Goal: Task Accomplishment & Management: Use online tool/utility

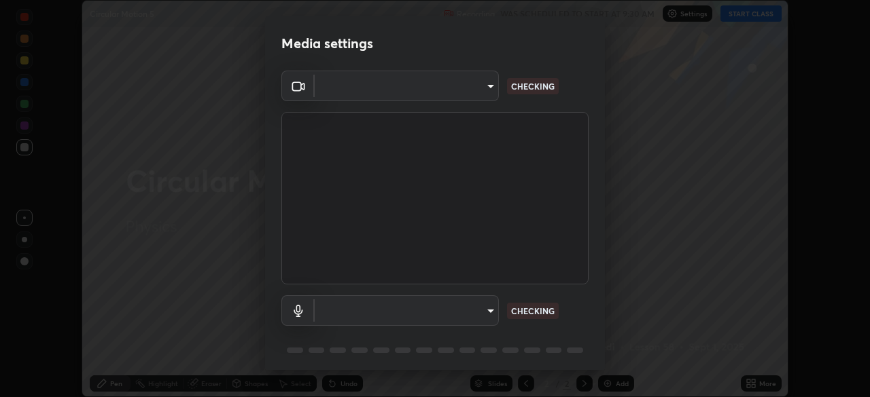
scroll to position [48, 0]
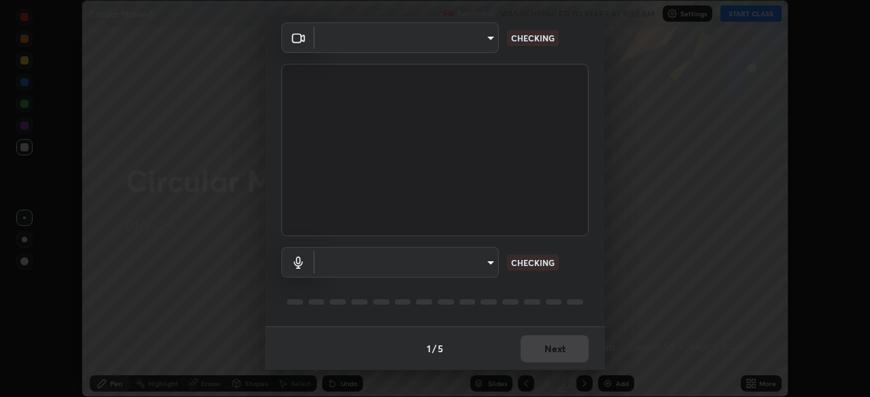
type input "c7661abdb2026871ead36f205add4b28eed2acd2256a3062a57d90756d6a7fda"
click at [484, 260] on body "Erase all Circular Motion 5 Recording WAS SCHEDULED TO START AT 9:30 AM Setting…" at bounding box center [435, 198] width 870 height 397
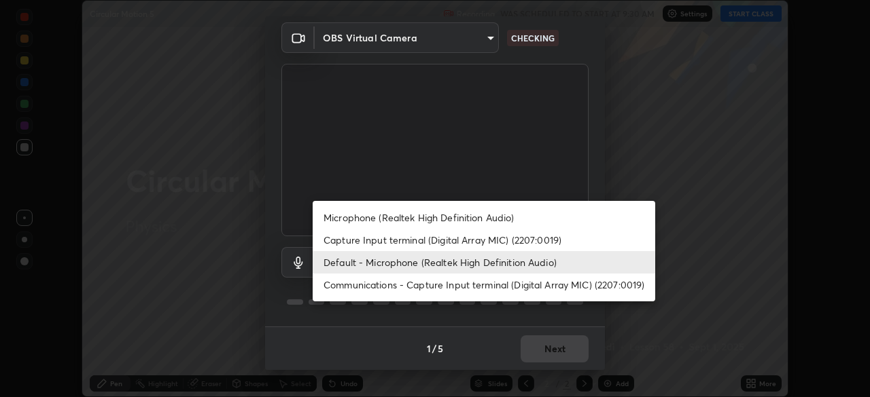
click at [491, 217] on li "Microphone (Realtek High Definition Audio)" at bounding box center [484, 218] width 342 height 22
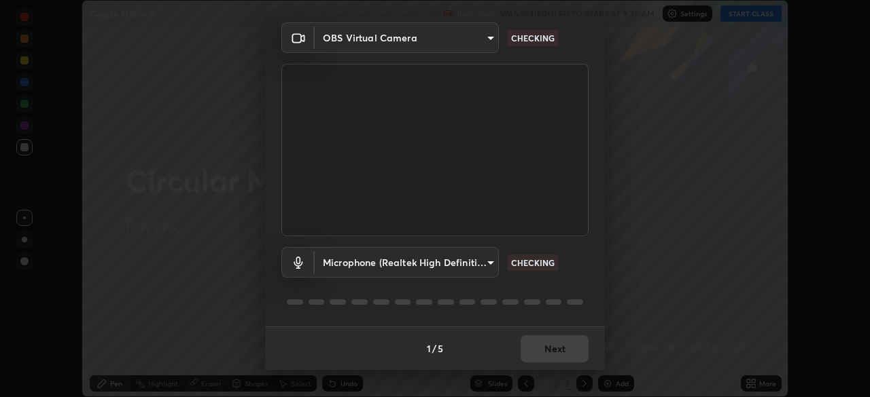
type input "96fcf24ad01b3a7b421b329ab36215e194257b873513e221a7a03126c554046f"
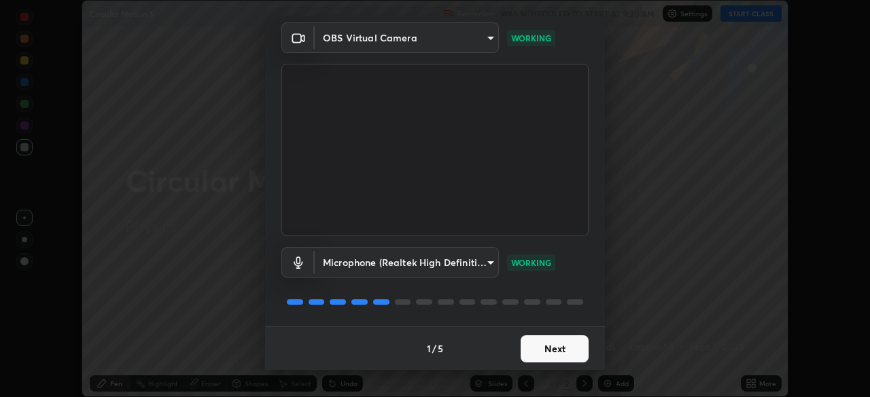
click at [542, 351] on button "Next" at bounding box center [554, 349] width 68 height 27
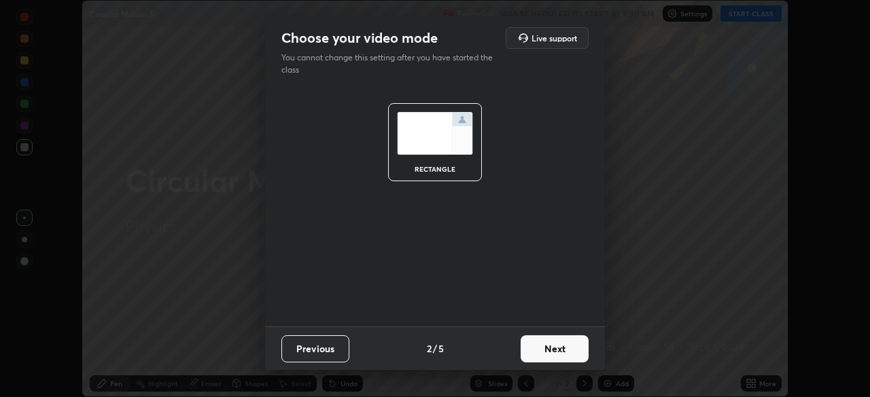
click at [544, 352] on button "Next" at bounding box center [554, 349] width 68 height 27
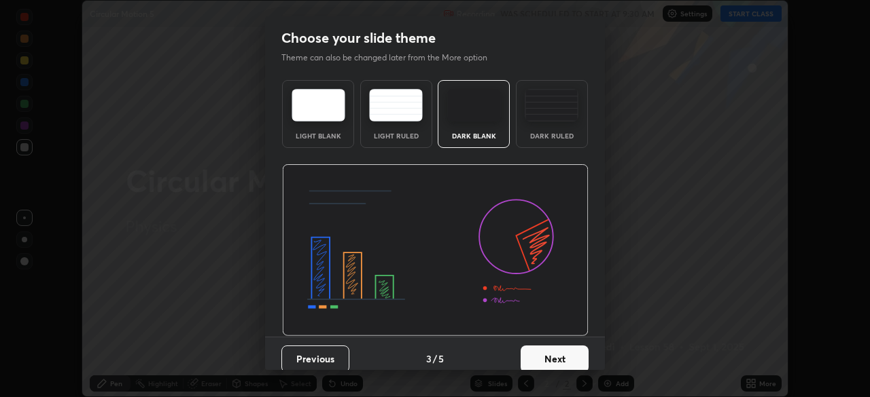
click at [539, 357] on button "Next" at bounding box center [554, 359] width 68 height 27
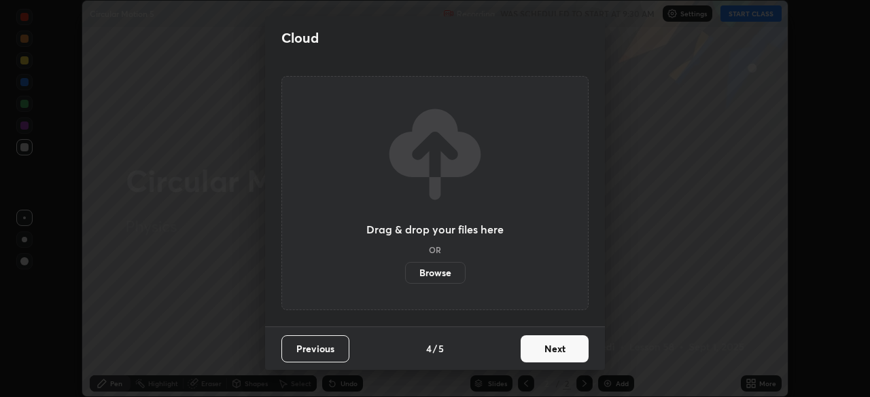
click at [543, 355] on button "Next" at bounding box center [554, 349] width 68 height 27
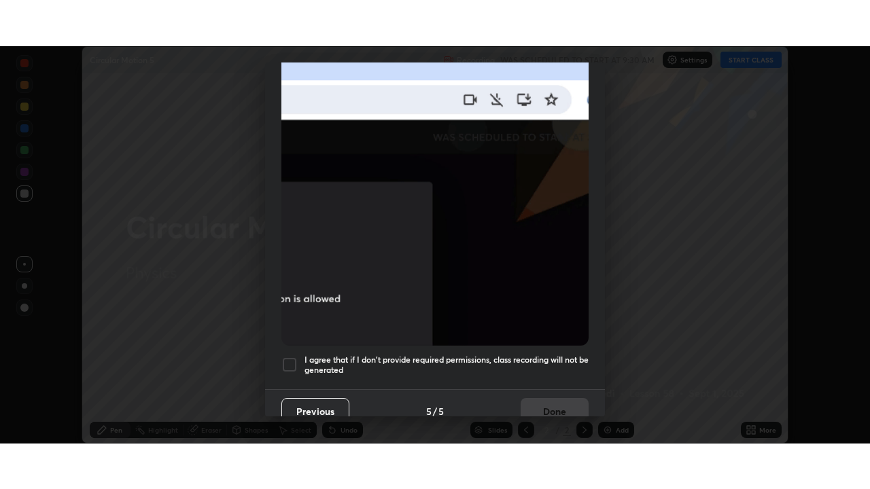
scroll to position [325, 0]
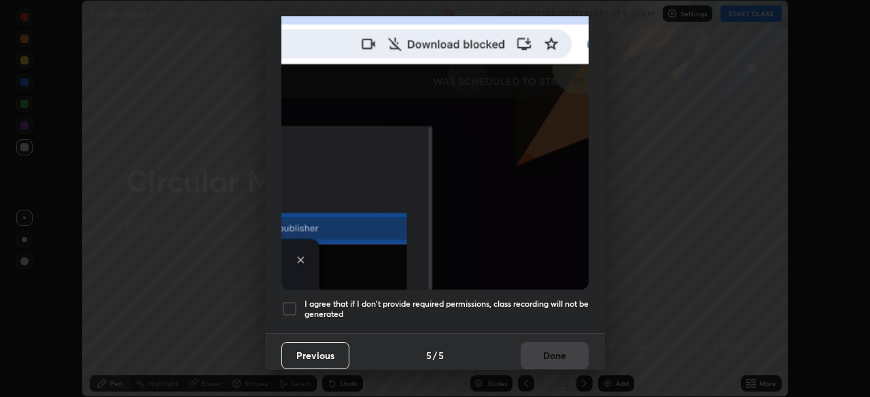
click at [289, 302] on div at bounding box center [289, 309] width 16 height 16
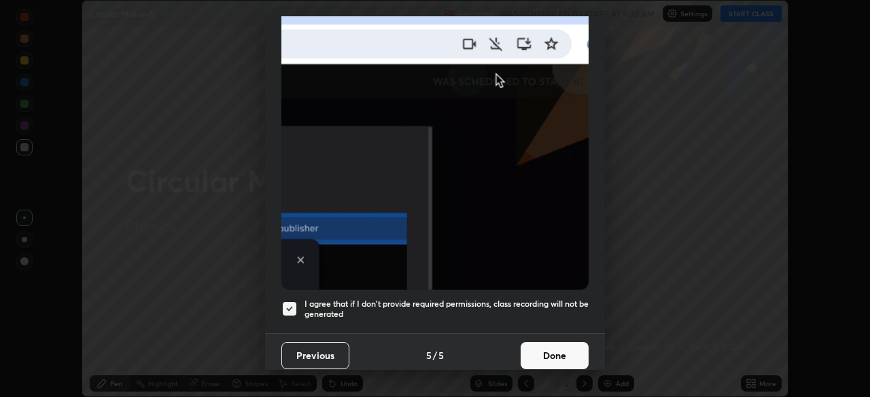
click at [535, 355] on button "Done" at bounding box center [554, 355] width 68 height 27
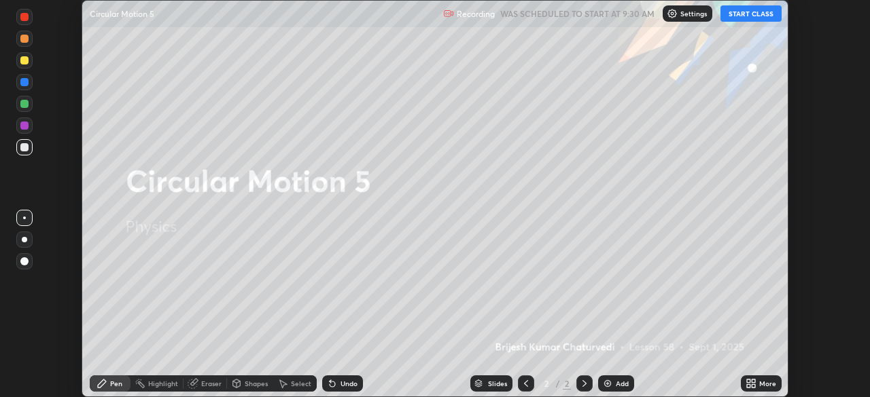
click at [747, 12] on button "START CLASS" at bounding box center [750, 13] width 61 height 16
click at [751, 384] on icon at bounding box center [750, 383] width 11 height 11
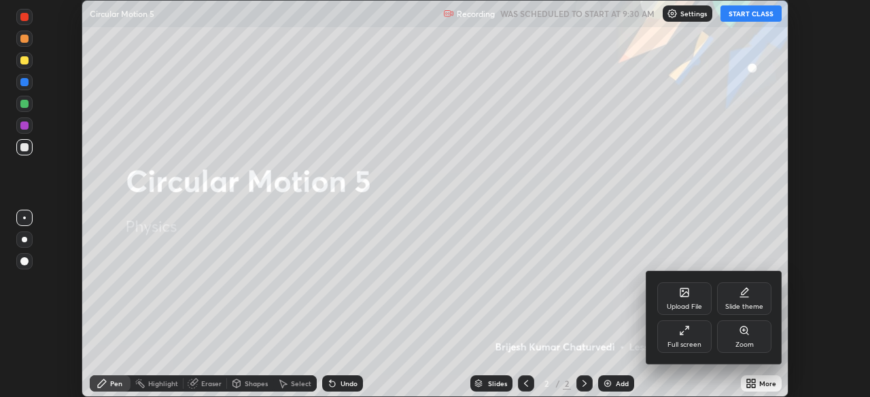
click at [693, 337] on div "Full screen" at bounding box center [684, 337] width 54 height 33
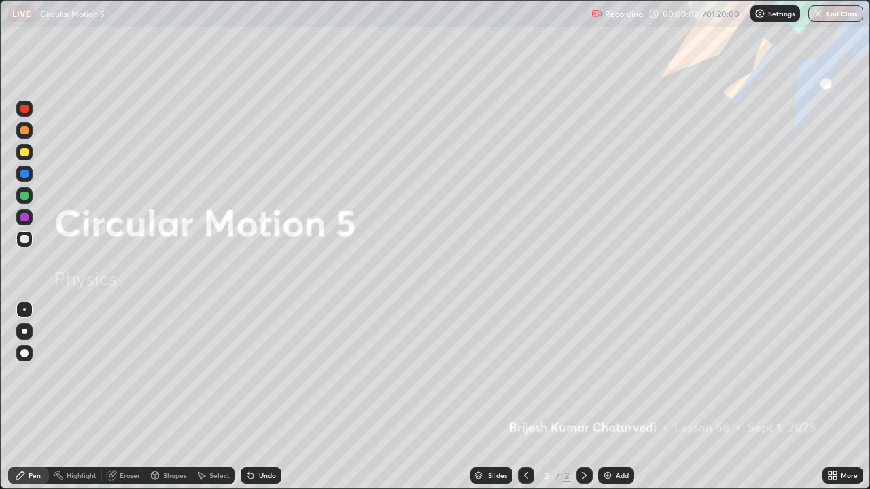
scroll to position [489, 870]
click at [608, 397] on img at bounding box center [607, 475] width 11 height 11
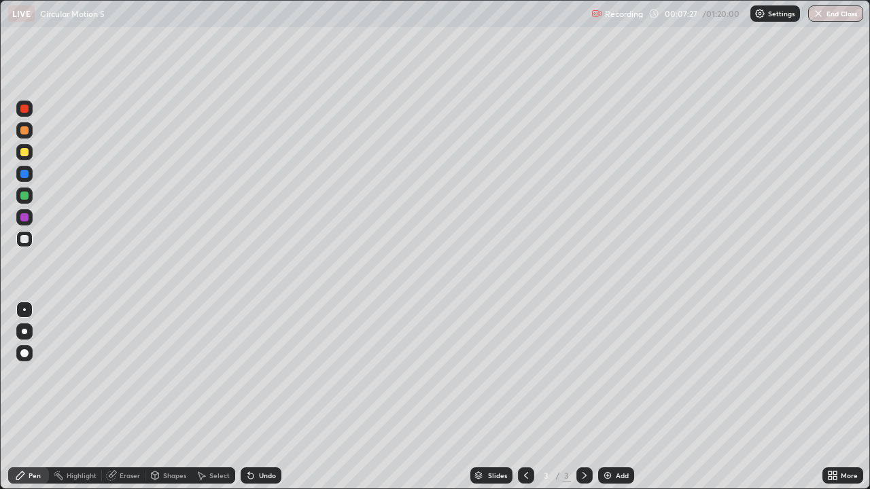
click at [24, 153] on div at bounding box center [24, 152] width 8 height 8
click at [263, 397] on div "Undo" at bounding box center [267, 475] width 17 height 7
click at [128, 397] on div "Eraser" at bounding box center [130, 475] width 20 height 7
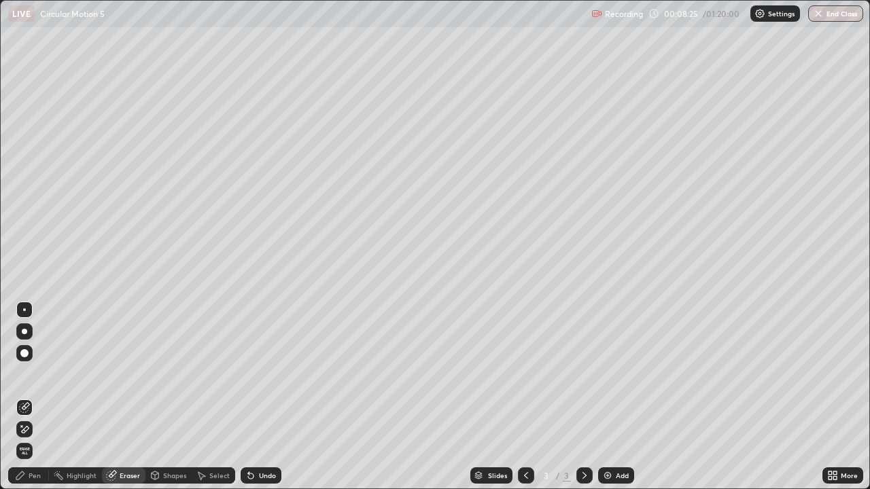
click at [46, 397] on div "Pen" at bounding box center [28, 475] width 41 height 16
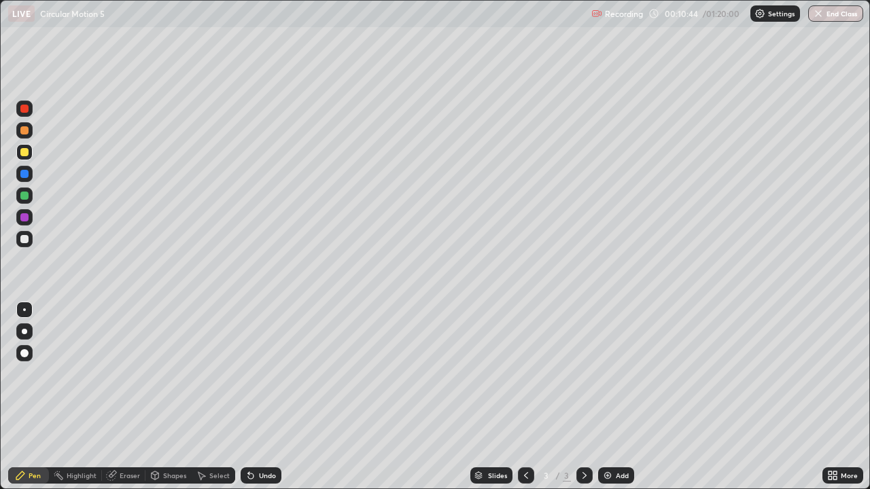
click at [605, 397] on img at bounding box center [607, 475] width 11 height 11
click at [132, 397] on div "Eraser" at bounding box center [130, 475] width 20 height 7
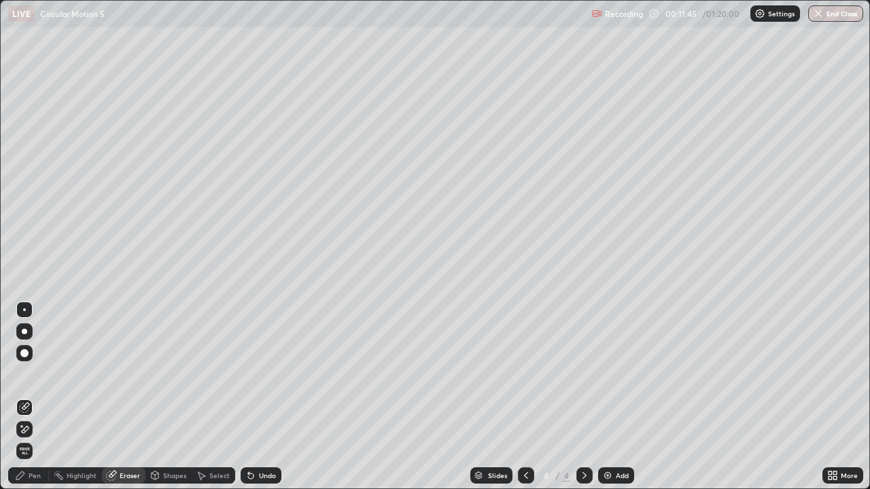
click at [41, 397] on div "Pen" at bounding box center [28, 475] width 41 height 16
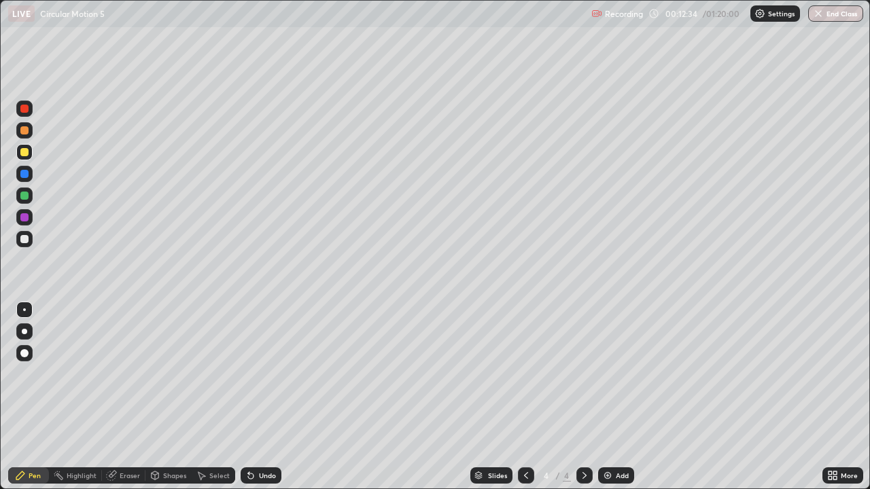
click at [262, 397] on div "Undo" at bounding box center [267, 475] width 17 height 7
click at [262, 397] on div "Undo" at bounding box center [261, 475] width 41 height 16
click at [265, 397] on div "Undo" at bounding box center [267, 475] width 17 height 7
click at [24, 240] on div at bounding box center [24, 239] width 8 height 8
click at [26, 154] on div at bounding box center [24, 152] width 8 height 8
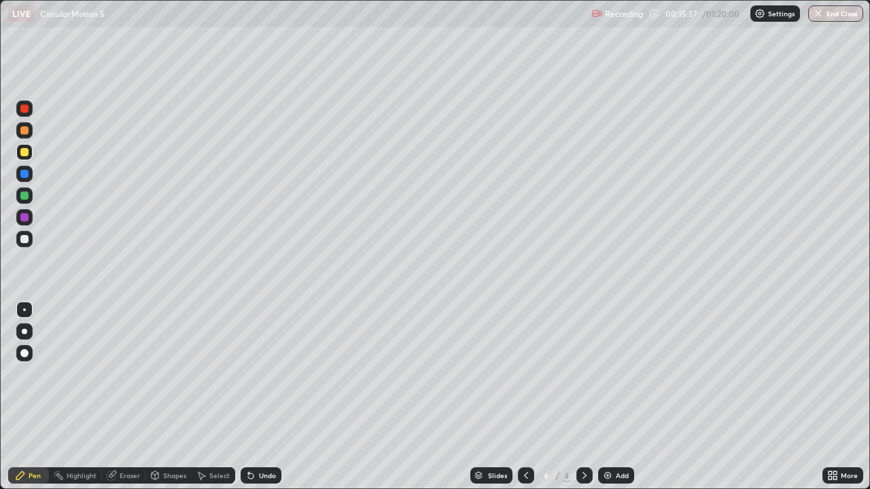
click at [259, 397] on div "Undo" at bounding box center [267, 475] width 17 height 7
click at [252, 397] on icon at bounding box center [250, 475] width 11 height 11
click at [248, 397] on icon at bounding box center [248, 472] width 1 height 1
click at [263, 397] on div "Undo" at bounding box center [261, 475] width 41 height 16
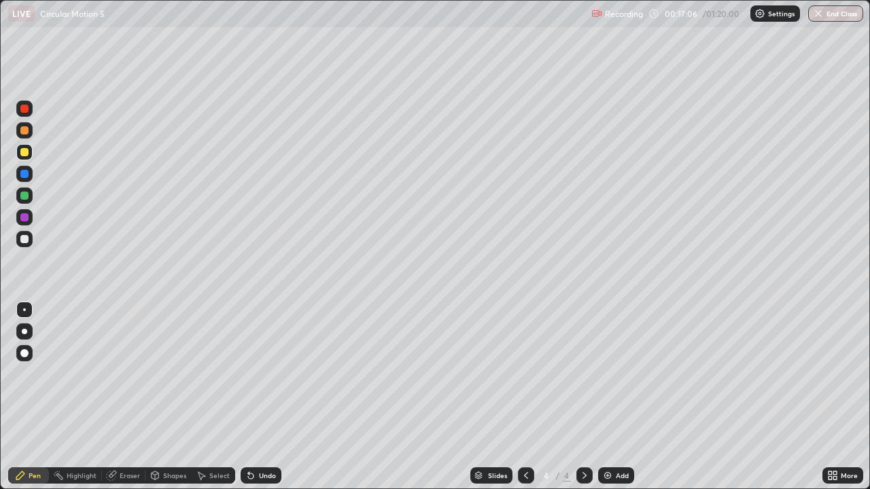
click at [259, 397] on div "Undo" at bounding box center [267, 475] width 17 height 7
click at [264, 397] on div "Undo" at bounding box center [267, 475] width 17 height 7
click at [259, 397] on div "Undo" at bounding box center [267, 475] width 17 height 7
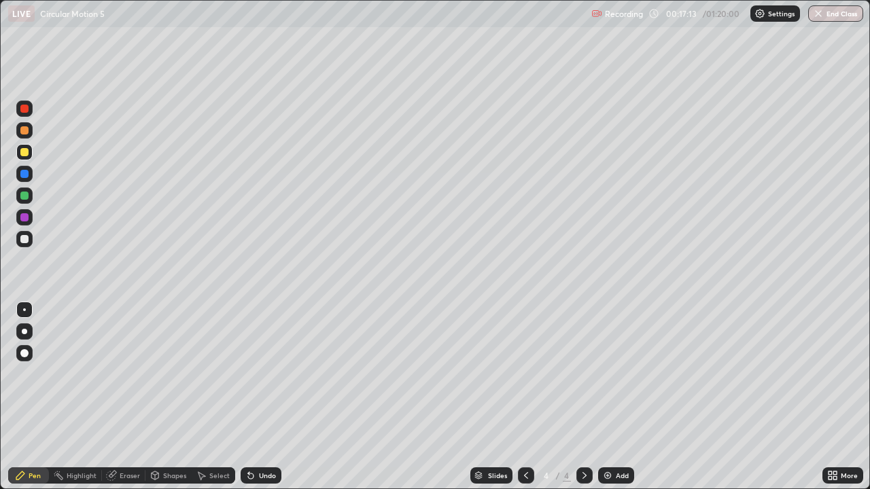
click at [259, 397] on div "Undo" at bounding box center [267, 475] width 17 height 7
click at [255, 397] on div "Undo" at bounding box center [261, 475] width 41 height 16
click at [262, 397] on div "Undo" at bounding box center [261, 475] width 41 height 16
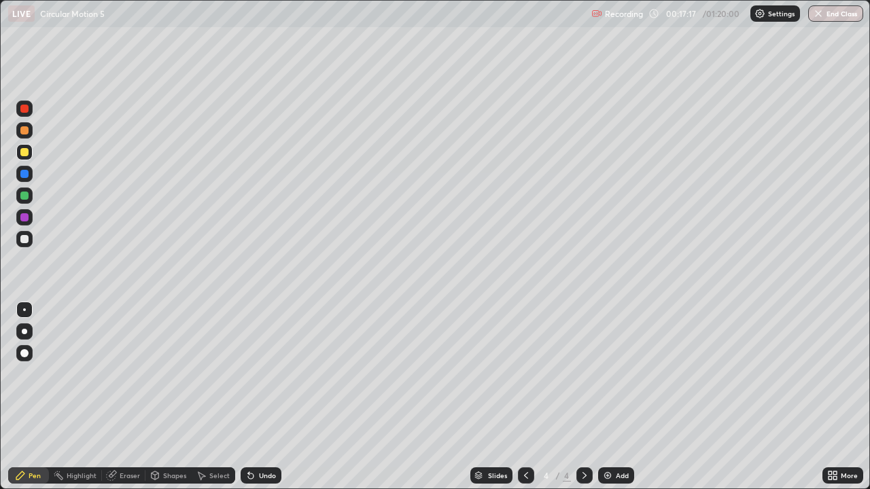
click at [259, 397] on div "Undo" at bounding box center [267, 475] width 17 height 7
click at [582, 397] on icon at bounding box center [584, 475] width 11 height 11
click at [604, 397] on img at bounding box center [607, 475] width 11 height 11
click at [24, 239] on div at bounding box center [24, 239] width 8 height 8
click at [22, 217] on div at bounding box center [24, 217] width 8 height 8
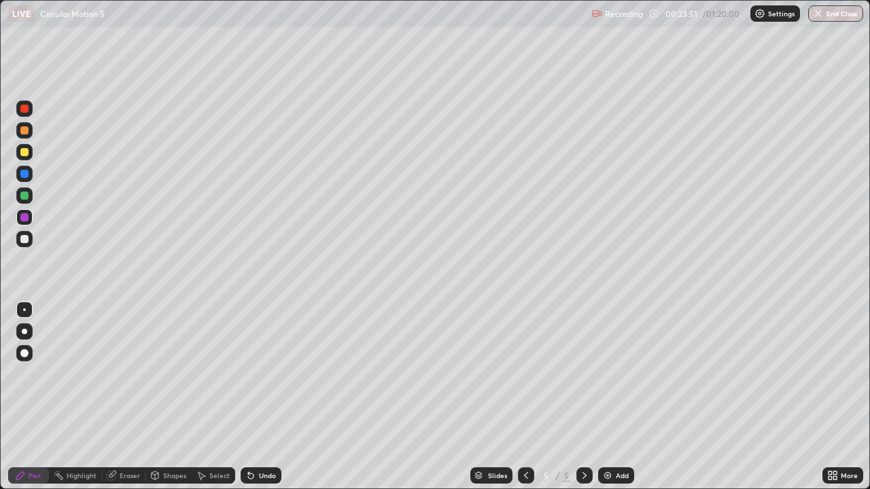
click at [24, 241] on div at bounding box center [24, 239] width 8 height 8
click at [525, 397] on icon at bounding box center [525, 475] width 11 height 11
click at [581, 397] on icon at bounding box center [584, 475] width 11 height 11
click at [261, 397] on div "Undo" at bounding box center [267, 475] width 17 height 7
click at [259, 397] on div "Undo" at bounding box center [267, 475] width 17 height 7
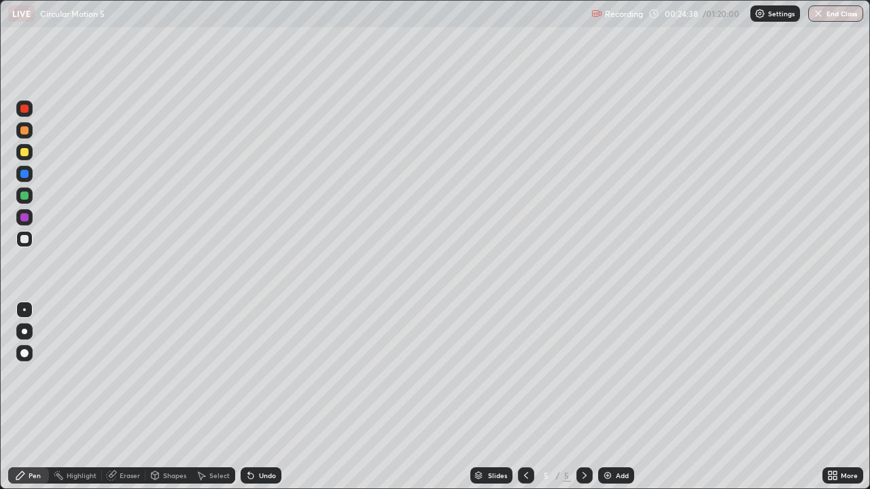
click at [259, 397] on div "Undo" at bounding box center [267, 475] width 17 height 7
click at [525, 397] on icon at bounding box center [525, 475] width 11 height 11
click at [583, 397] on icon at bounding box center [584, 475] width 11 height 11
click at [525, 397] on icon at bounding box center [525, 475] width 11 height 11
click at [583, 397] on icon at bounding box center [584, 475] width 11 height 11
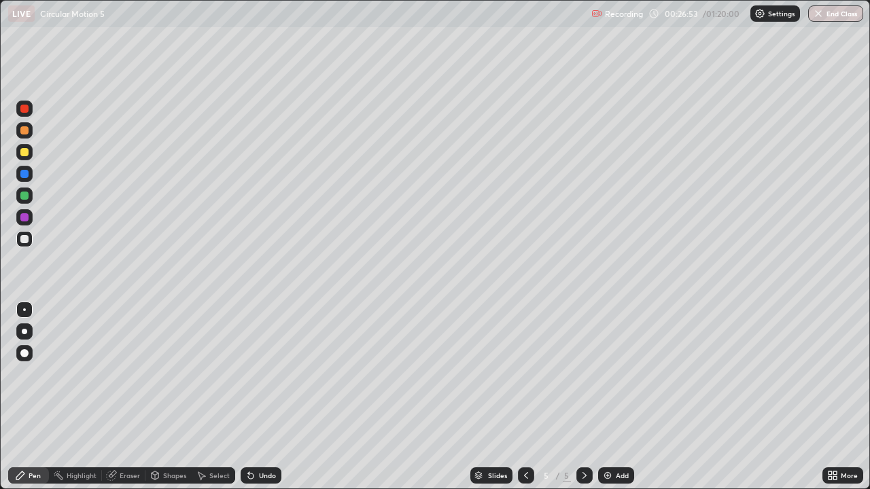
click at [261, 397] on div "Undo" at bounding box center [267, 475] width 17 height 7
click at [525, 397] on icon at bounding box center [525, 475] width 11 height 11
click at [584, 397] on icon at bounding box center [584, 475] width 4 height 7
click at [262, 397] on div "Undo" at bounding box center [267, 475] width 17 height 7
click at [258, 397] on div "Undo" at bounding box center [261, 475] width 41 height 16
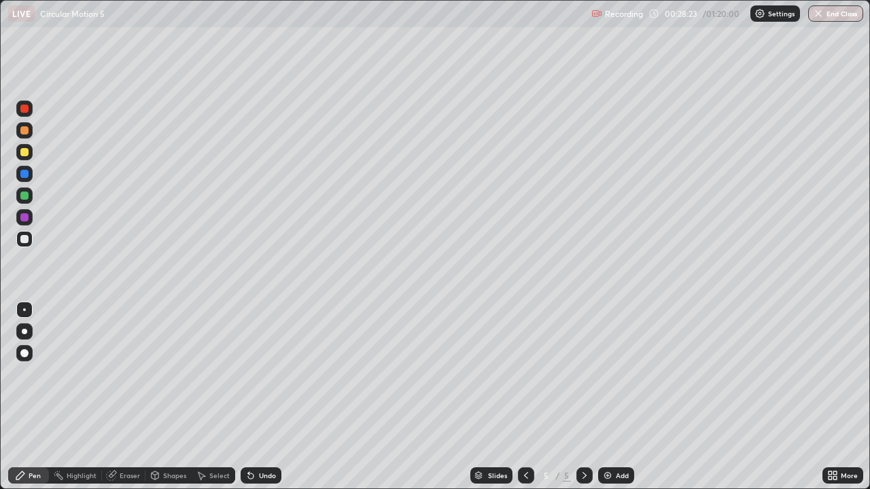
click at [132, 397] on div "Eraser" at bounding box center [130, 475] width 20 height 7
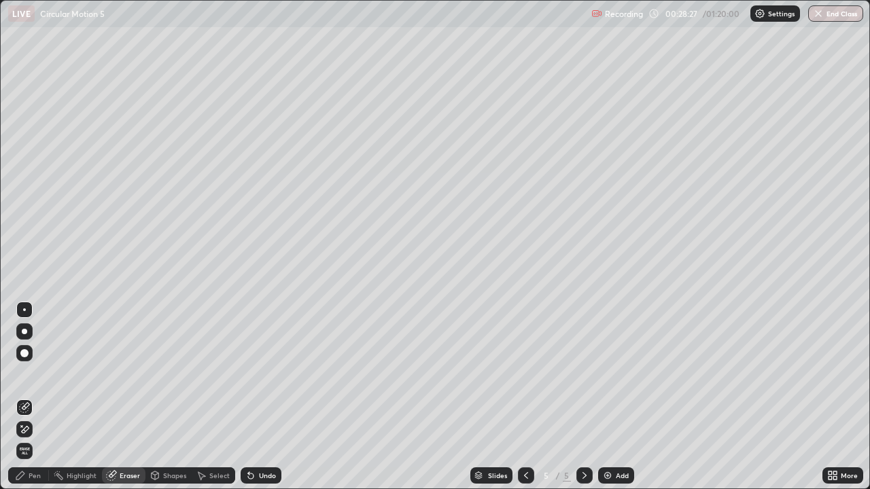
click at [35, 397] on div "Pen" at bounding box center [35, 475] width 12 height 7
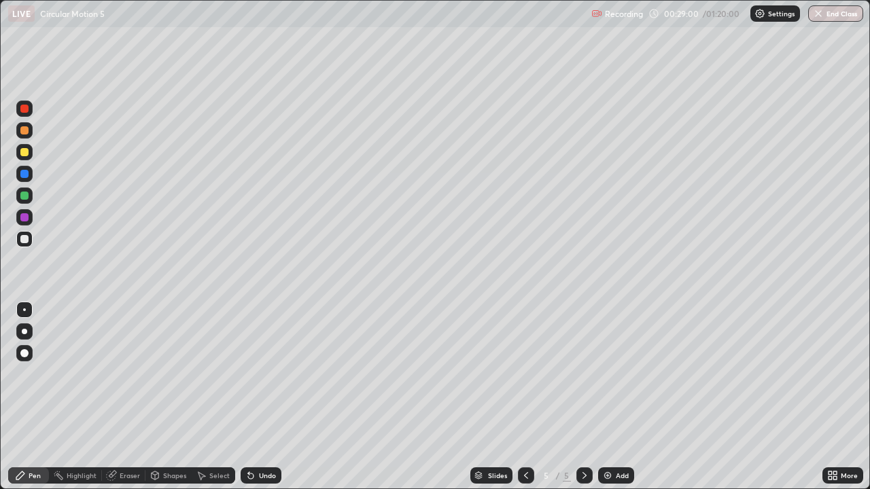
click at [583, 397] on div at bounding box center [584, 475] width 16 height 27
click at [611, 397] on div "Add" at bounding box center [616, 475] width 36 height 16
click at [266, 397] on div "Undo" at bounding box center [267, 475] width 17 height 7
click at [260, 397] on div "Undo" at bounding box center [267, 475] width 17 height 7
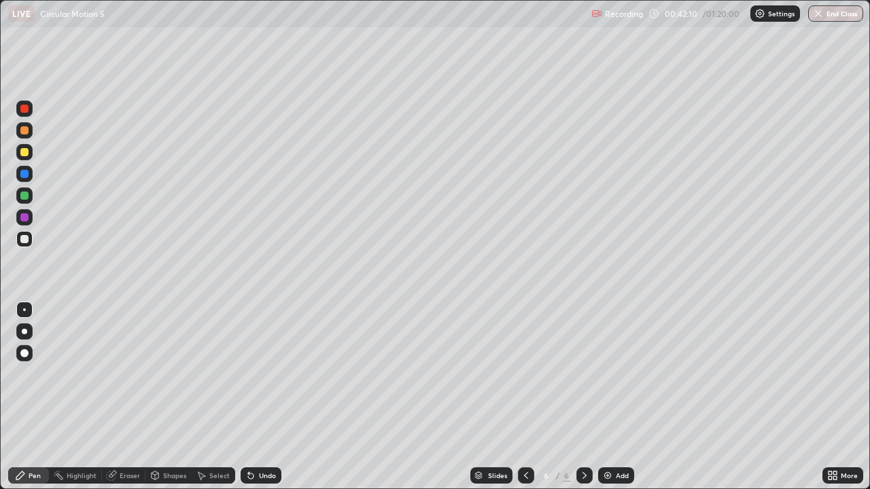
click at [260, 397] on div "Undo" at bounding box center [267, 475] width 17 height 7
click at [260, 397] on div "Undo" at bounding box center [261, 475] width 41 height 16
click at [603, 397] on img at bounding box center [607, 475] width 11 height 11
click at [255, 397] on div "Undo" at bounding box center [261, 475] width 41 height 16
click at [249, 397] on icon at bounding box center [250, 476] width 5 height 5
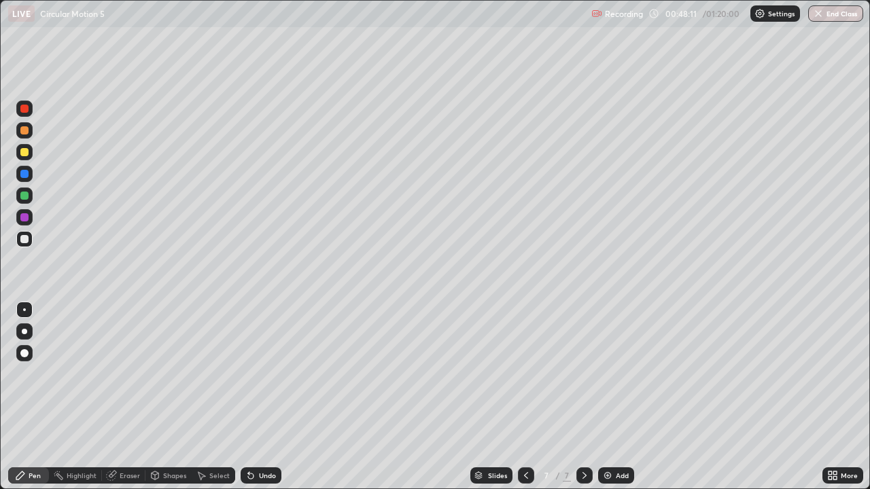
click at [249, 397] on icon at bounding box center [250, 476] width 5 height 5
click at [248, 397] on icon at bounding box center [250, 476] width 5 height 5
click at [241, 397] on div "Undo" at bounding box center [261, 475] width 41 height 16
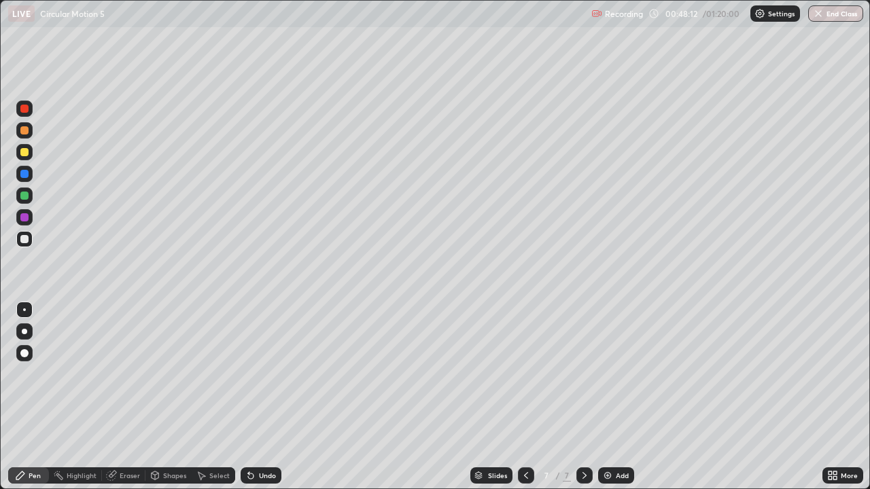
click at [243, 397] on div "Undo" at bounding box center [261, 475] width 41 height 16
click at [232, 397] on div "Select" at bounding box center [213, 475] width 43 height 27
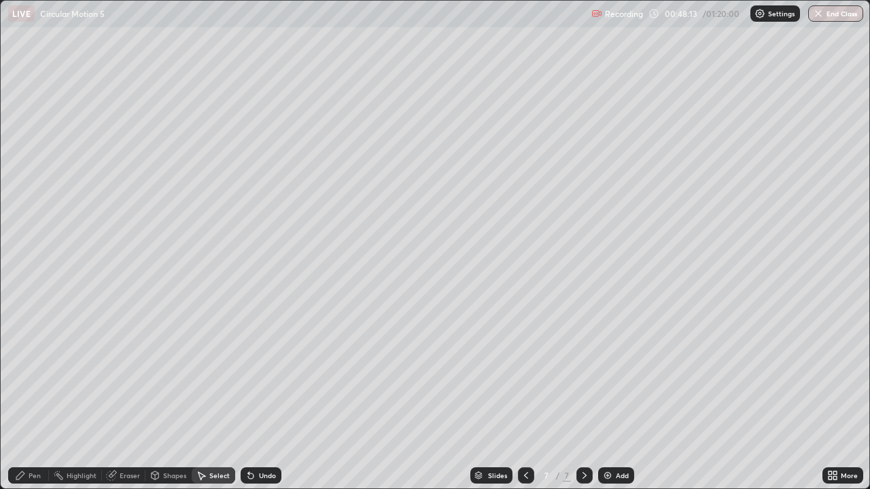
click at [232, 397] on div "Select" at bounding box center [213, 475] width 43 height 27
click at [259, 397] on div "Undo" at bounding box center [267, 475] width 17 height 7
click at [253, 397] on icon at bounding box center [250, 475] width 11 height 11
click at [37, 397] on div "Pen" at bounding box center [35, 475] width 12 height 7
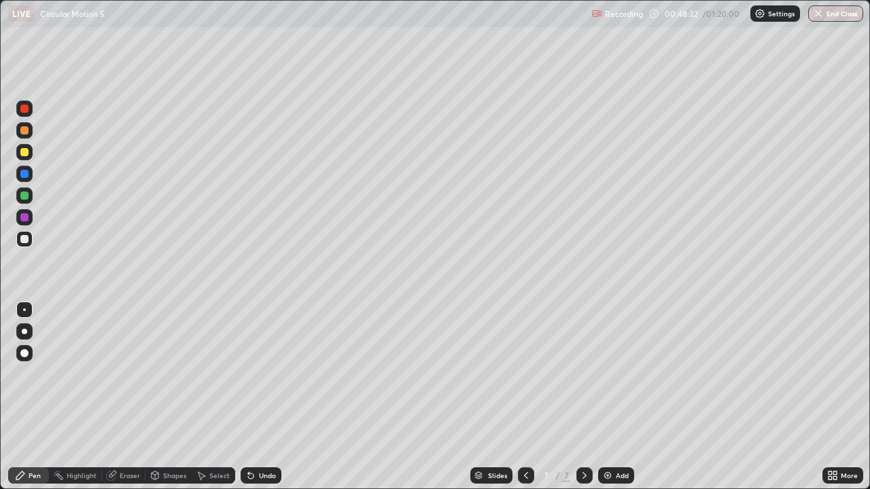
click at [261, 397] on div "Undo" at bounding box center [267, 475] width 17 height 7
click at [258, 397] on div "Undo" at bounding box center [261, 475] width 41 height 16
click at [259, 397] on div "Undo" at bounding box center [267, 475] width 17 height 7
click at [260, 397] on div "Undo" at bounding box center [261, 475] width 41 height 16
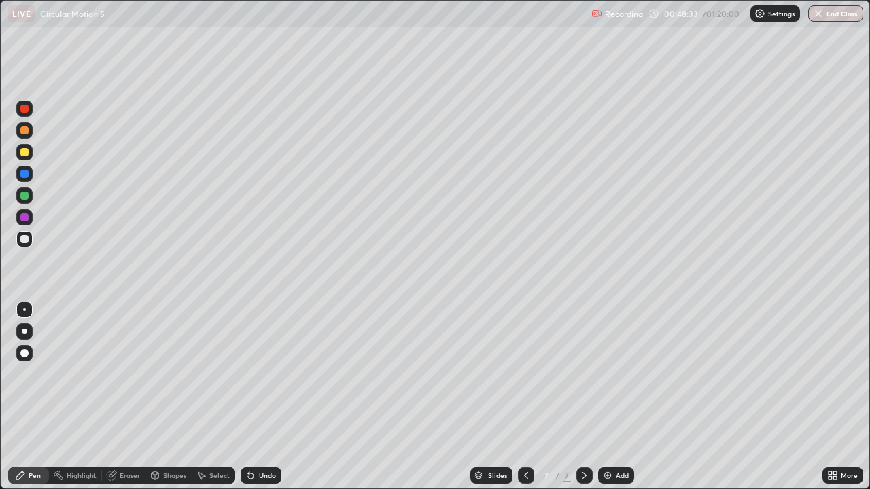
click at [265, 397] on div "Undo" at bounding box center [267, 475] width 17 height 7
click at [270, 397] on div "Undo" at bounding box center [261, 475] width 41 height 16
click at [265, 397] on div "Undo" at bounding box center [267, 475] width 17 height 7
click at [255, 397] on div "Undo" at bounding box center [261, 475] width 41 height 16
click at [605, 397] on div "Add" at bounding box center [616, 475] width 36 height 16
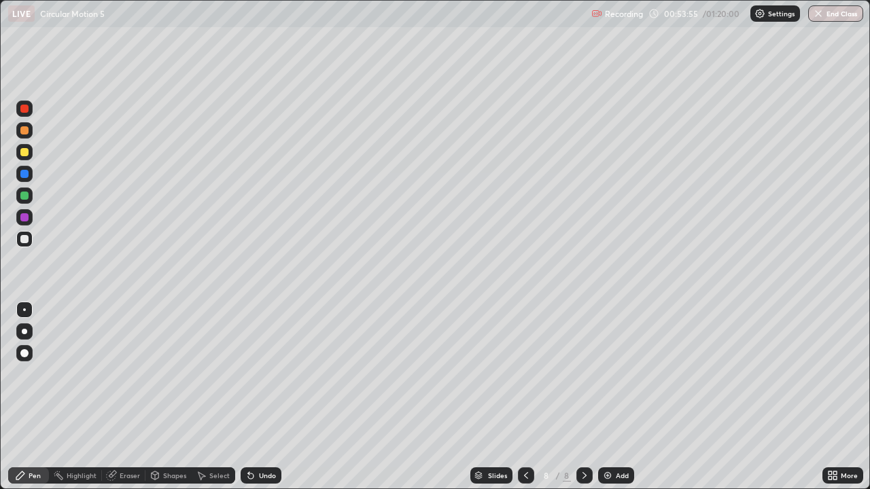
click at [30, 154] on div at bounding box center [24, 152] width 16 height 16
click at [22, 240] on div at bounding box center [24, 239] width 8 height 8
click at [26, 151] on div at bounding box center [24, 152] width 8 height 8
click at [24, 128] on div at bounding box center [24, 130] width 8 height 8
click at [25, 128] on div at bounding box center [24, 130] width 8 height 8
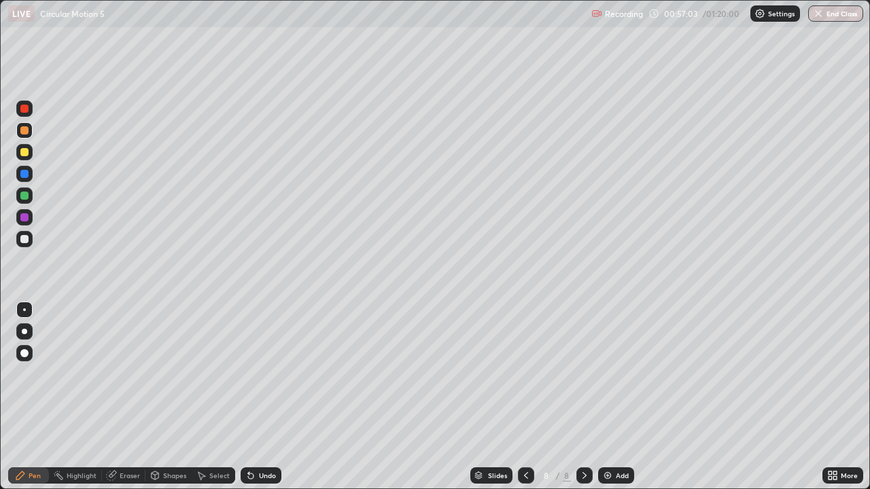
click at [26, 154] on div at bounding box center [24, 152] width 8 height 8
click at [26, 190] on div at bounding box center [24, 196] width 16 height 16
click at [24, 200] on div at bounding box center [24, 196] width 16 height 16
click at [620, 397] on div "Add" at bounding box center [622, 475] width 13 height 7
click at [525, 397] on icon at bounding box center [525, 475] width 11 height 11
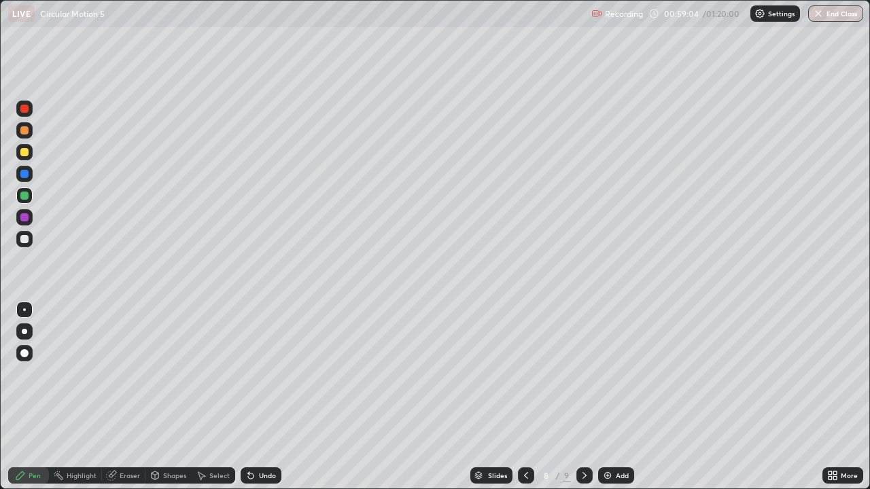
click at [523, 397] on icon at bounding box center [525, 475] width 11 height 11
click at [582, 397] on icon at bounding box center [584, 475] width 11 height 11
click at [583, 397] on icon at bounding box center [584, 475] width 11 height 11
click at [616, 397] on div "Add" at bounding box center [622, 475] width 13 height 7
click at [531, 397] on div at bounding box center [525, 475] width 16 height 16
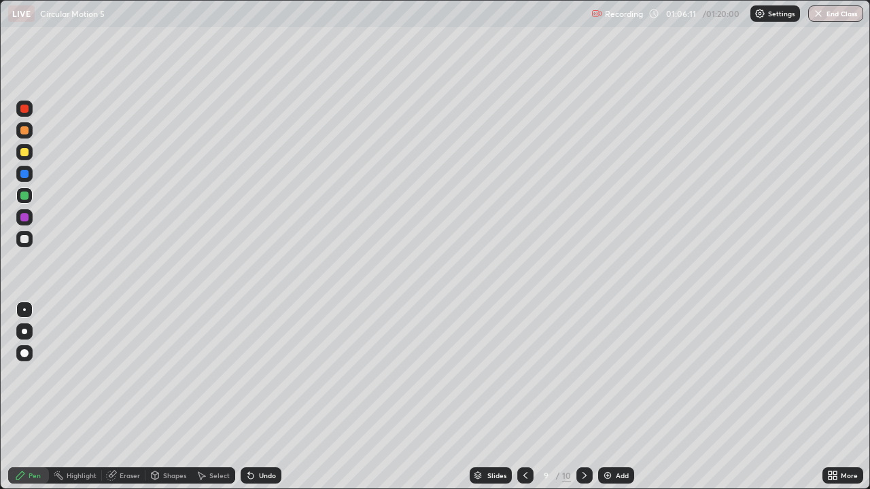
click at [583, 397] on icon at bounding box center [584, 475] width 11 height 11
click at [621, 397] on div "Add" at bounding box center [622, 475] width 13 height 7
click at [28, 153] on div at bounding box center [24, 152] width 8 height 8
click at [607, 397] on img at bounding box center [607, 475] width 11 height 11
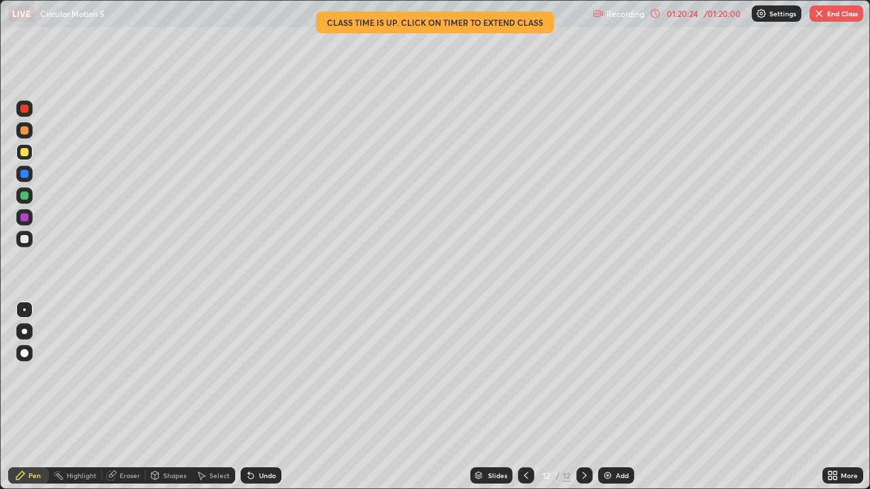
click at [819, 14] on img "button" at bounding box center [818, 13] width 11 height 11
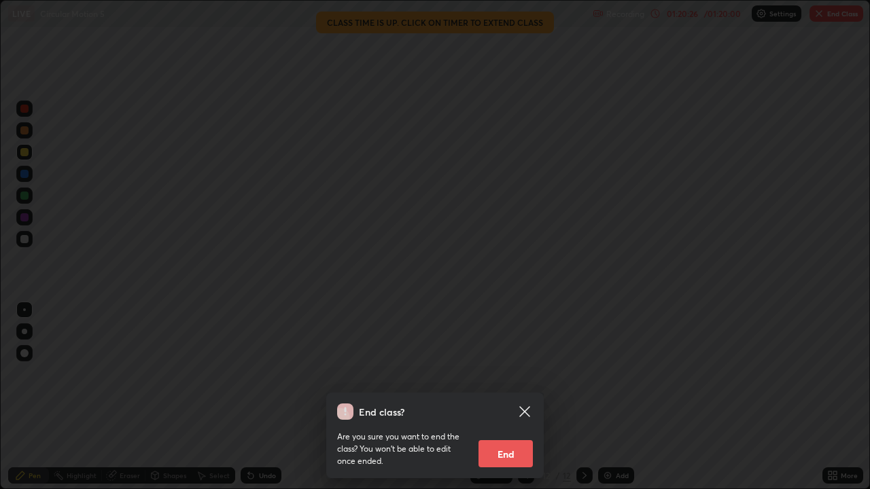
click at [512, 397] on button "End" at bounding box center [505, 453] width 54 height 27
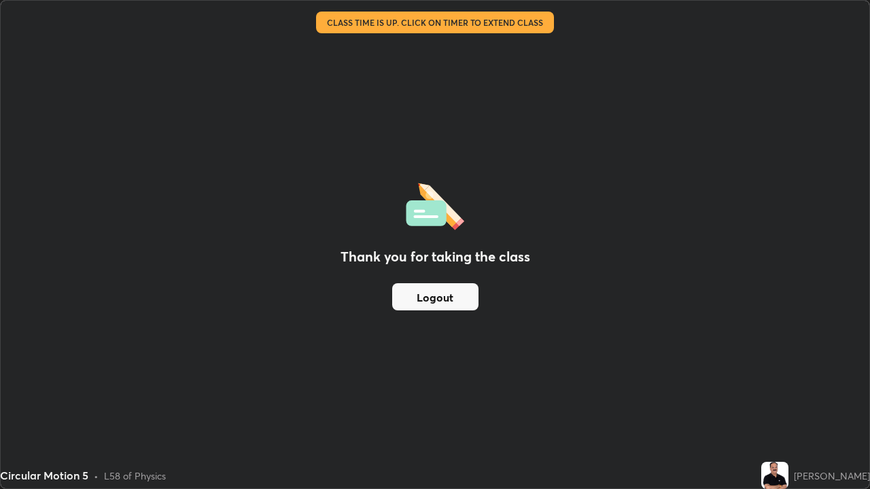
click at [436, 299] on button "Logout" at bounding box center [435, 296] width 86 height 27
click at [422, 302] on button "Logout" at bounding box center [435, 296] width 86 height 27
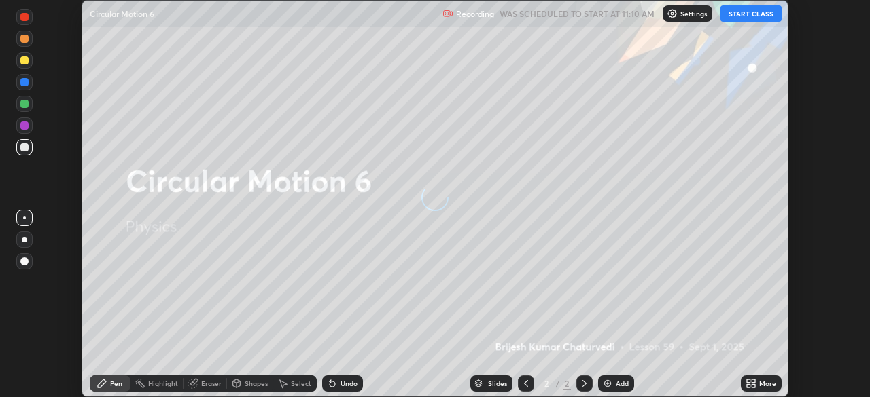
scroll to position [397, 870]
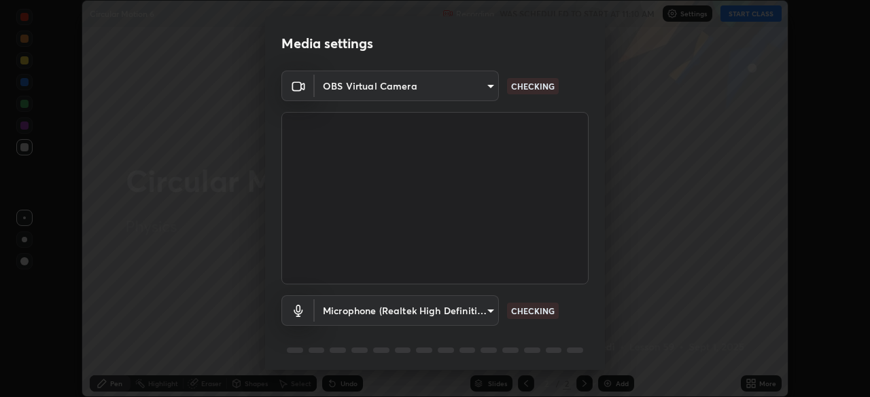
type input "c7661abdb2026871ead36f205add4b28eed2acd2256a3062a57d90756d6a7fda"
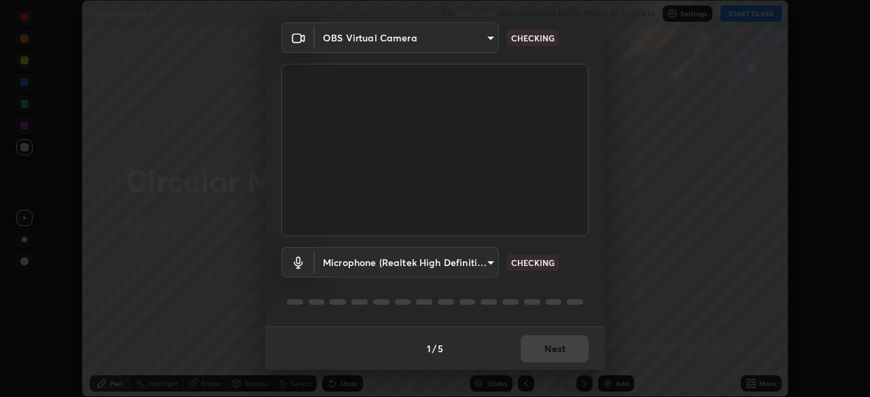
click at [487, 264] on body "Erase all Circular Motion 6 Recording WAS SCHEDULED TO START AT 11:10 AM Settin…" at bounding box center [435, 198] width 870 height 397
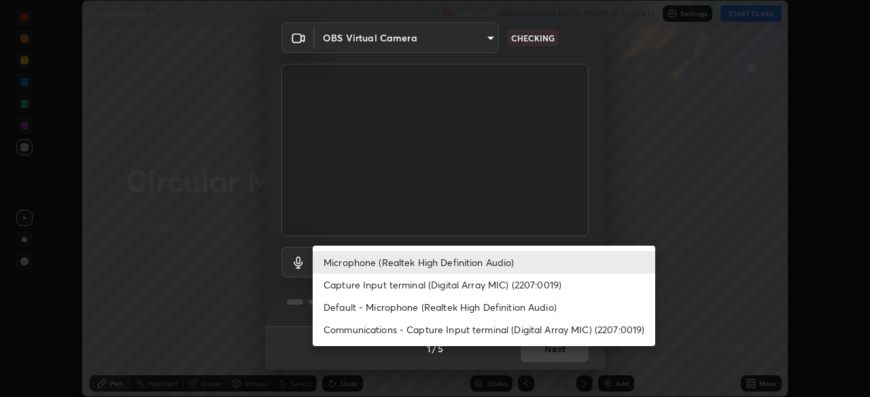
click at [521, 312] on li "Default - Microphone (Realtek High Definition Audio)" at bounding box center [484, 307] width 342 height 22
type input "default"
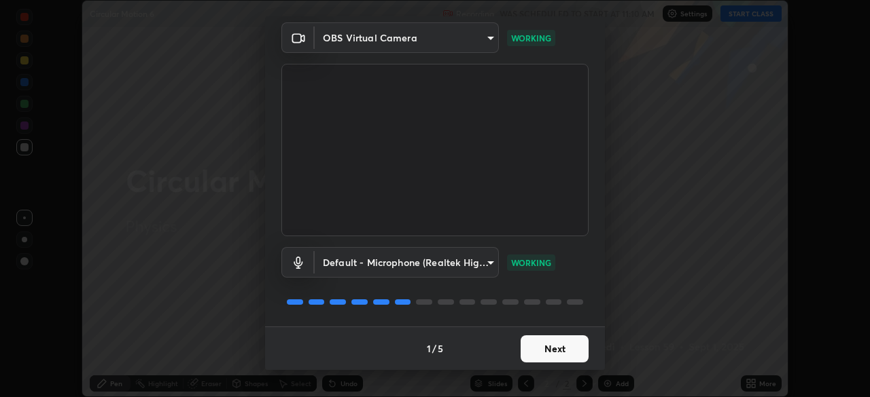
click at [542, 354] on button "Next" at bounding box center [554, 349] width 68 height 27
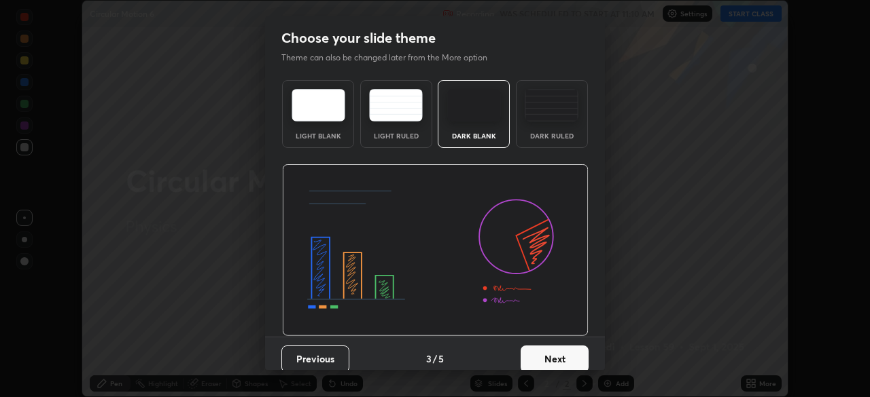
click at [542, 354] on button "Next" at bounding box center [554, 359] width 68 height 27
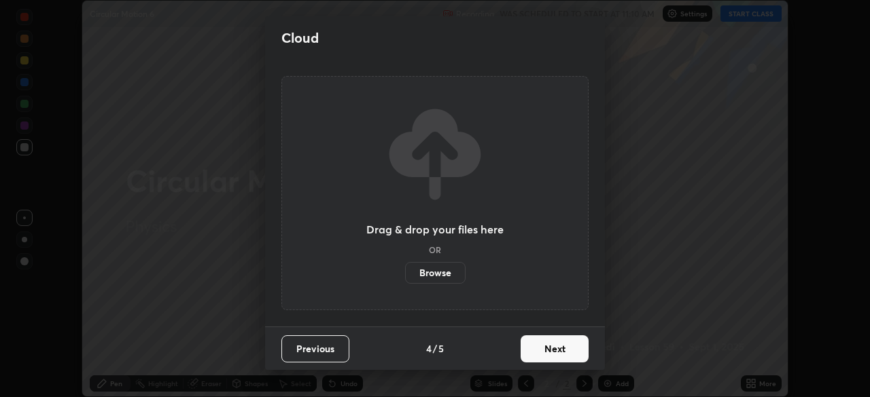
click at [539, 353] on button "Next" at bounding box center [554, 349] width 68 height 27
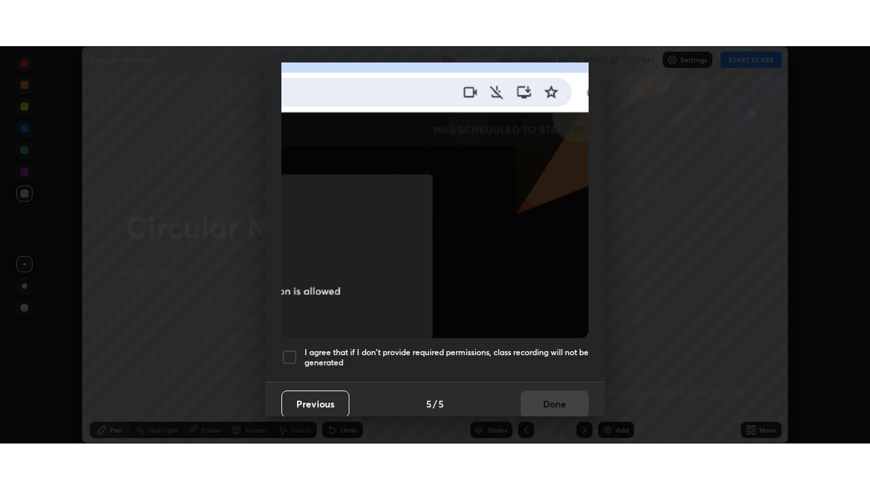
scroll to position [325, 0]
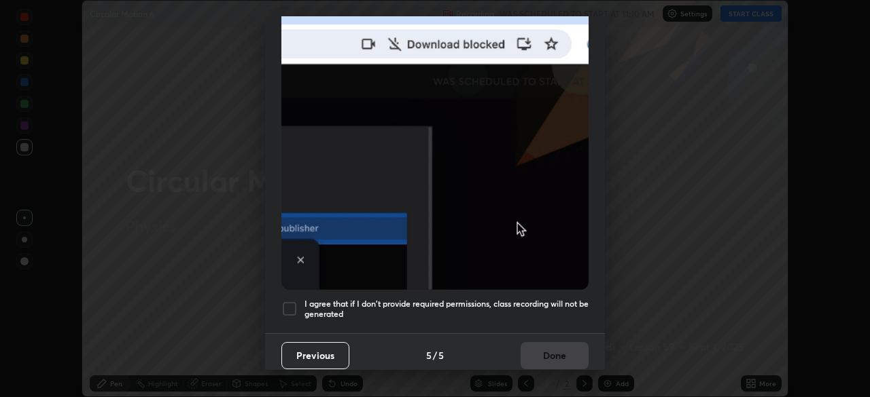
click at [293, 301] on div at bounding box center [289, 309] width 16 height 16
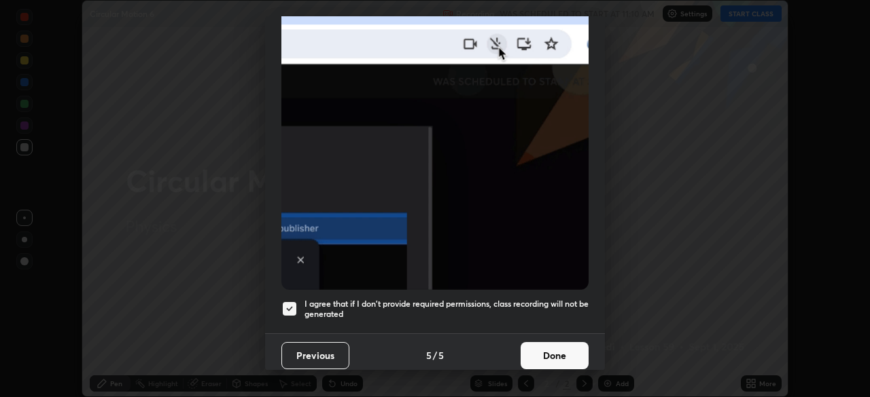
click at [533, 355] on button "Done" at bounding box center [554, 355] width 68 height 27
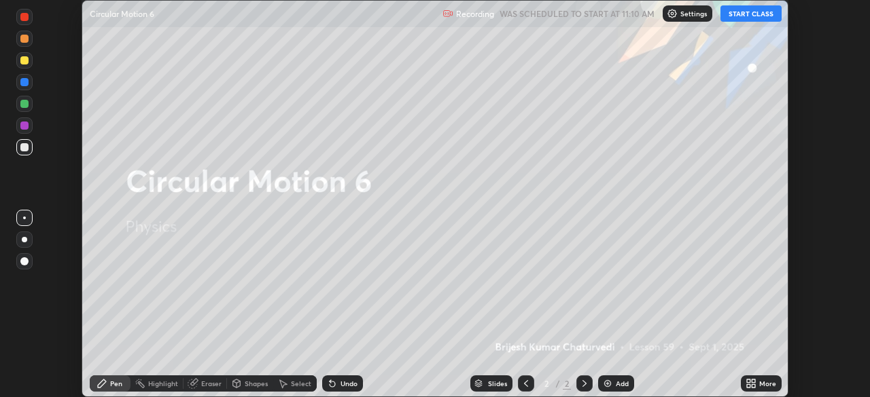
click at [741, 15] on button "START CLASS" at bounding box center [750, 13] width 61 height 16
click at [750, 384] on icon at bounding box center [750, 383] width 11 height 11
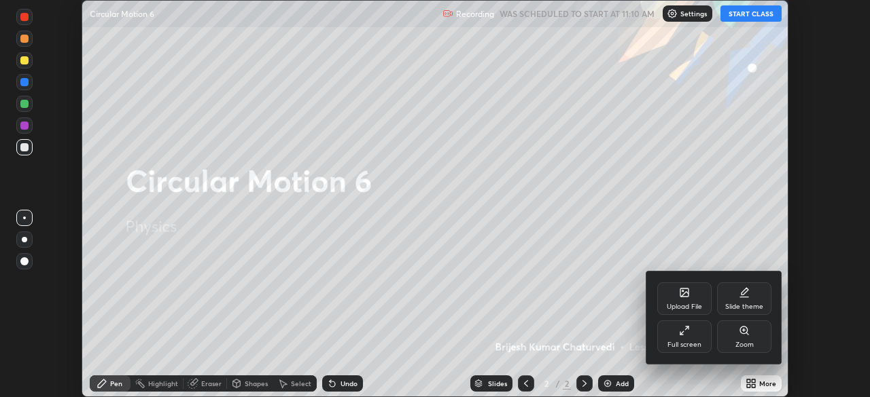
click at [690, 344] on div "Full screen" at bounding box center [684, 345] width 34 height 7
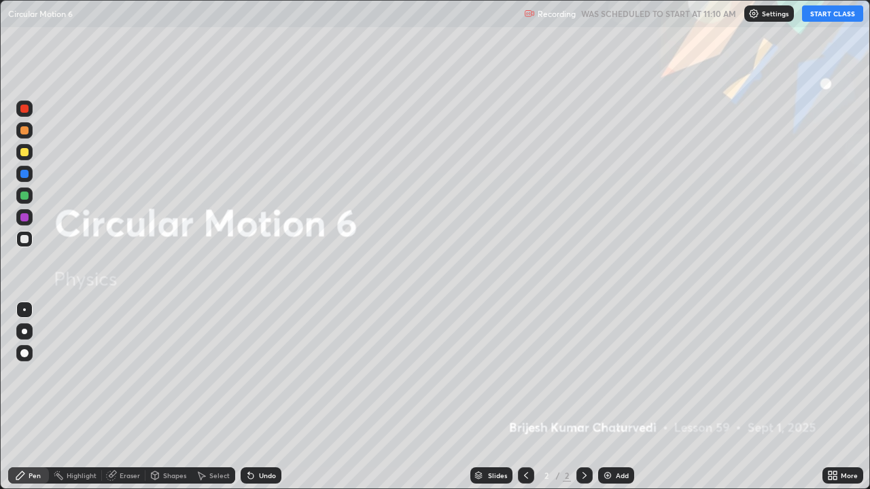
scroll to position [489, 870]
click at [607, 397] on img at bounding box center [607, 475] width 11 height 11
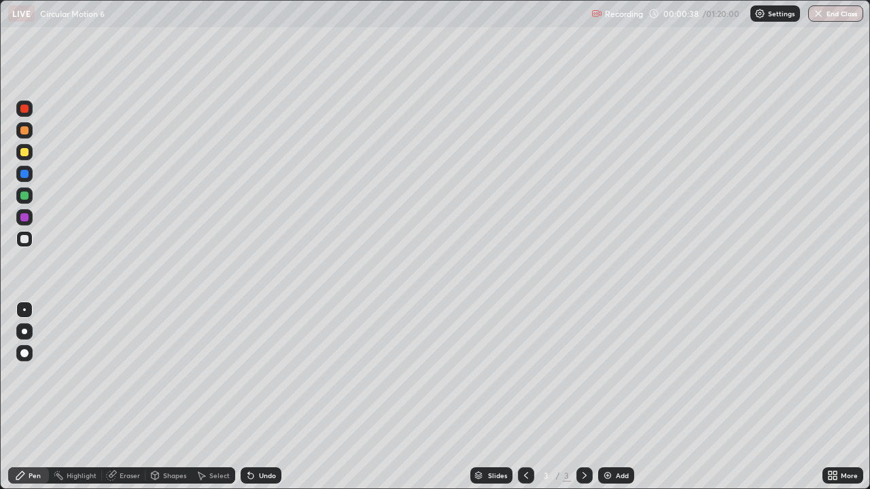
click at [31, 128] on div at bounding box center [24, 130] width 16 height 16
click at [264, 397] on div "Undo" at bounding box center [267, 475] width 17 height 7
click at [25, 239] on div at bounding box center [24, 239] width 8 height 8
click at [24, 154] on div at bounding box center [24, 152] width 8 height 8
click at [263, 397] on div "Undo" at bounding box center [267, 475] width 17 height 7
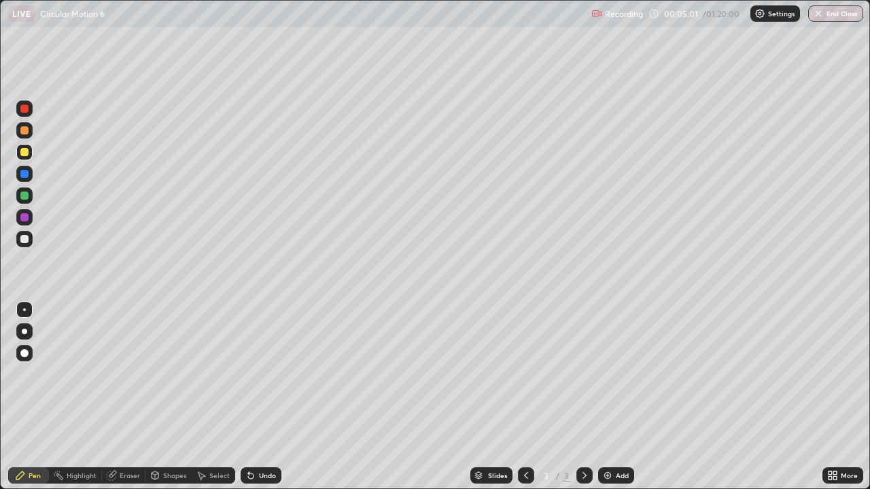
click at [263, 397] on div "Undo" at bounding box center [267, 475] width 17 height 7
click at [259, 397] on div "Undo" at bounding box center [267, 475] width 17 height 7
click at [605, 397] on img at bounding box center [607, 475] width 11 height 11
click at [21, 243] on div at bounding box center [24, 239] width 16 height 16
click at [583, 397] on icon at bounding box center [584, 475] width 11 height 11
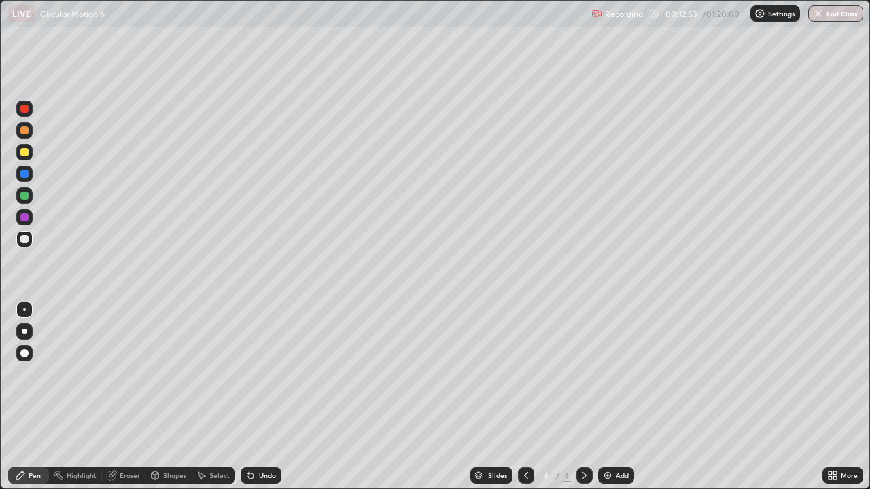
click at [602, 397] on img at bounding box center [607, 475] width 11 height 11
click at [23, 152] on div at bounding box center [24, 152] width 8 height 8
click at [263, 397] on div "Undo" at bounding box center [267, 475] width 17 height 7
click at [266, 397] on div "Undo" at bounding box center [267, 475] width 17 height 7
click at [603, 397] on img at bounding box center [607, 475] width 11 height 11
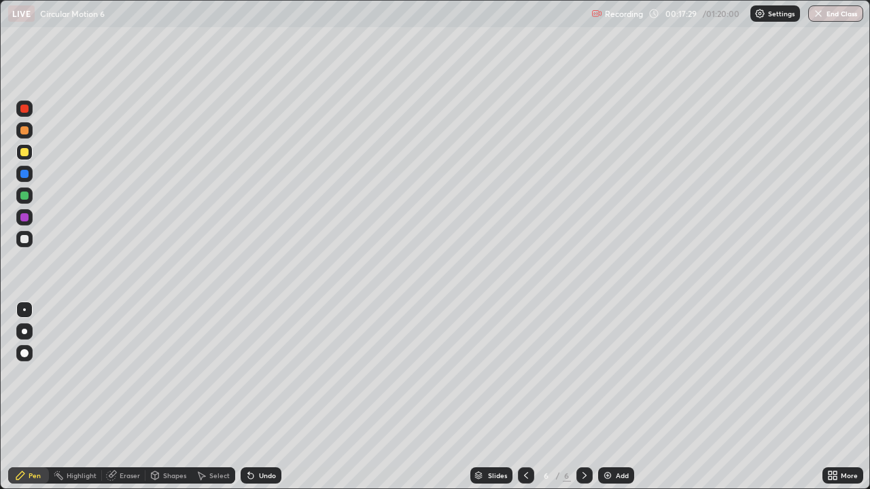
click at [261, 397] on div "Undo" at bounding box center [267, 475] width 17 height 7
click at [262, 397] on div "Undo" at bounding box center [267, 475] width 17 height 7
click at [259, 397] on div "Undo" at bounding box center [267, 475] width 17 height 7
click at [525, 397] on icon at bounding box center [525, 475] width 11 height 11
click at [24, 241] on div at bounding box center [24, 239] width 8 height 8
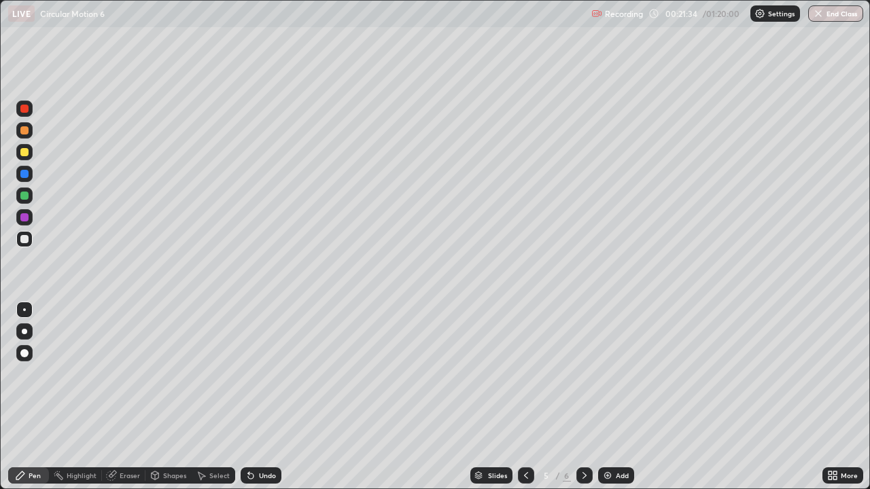
click at [581, 397] on icon at bounding box center [584, 475] width 11 height 11
click at [261, 397] on div "Undo" at bounding box center [267, 475] width 17 height 7
click at [605, 397] on img at bounding box center [607, 475] width 11 height 11
click at [24, 153] on div at bounding box center [24, 152] width 8 height 8
click at [23, 196] on div at bounding box center [24, 196] width 8 height 8
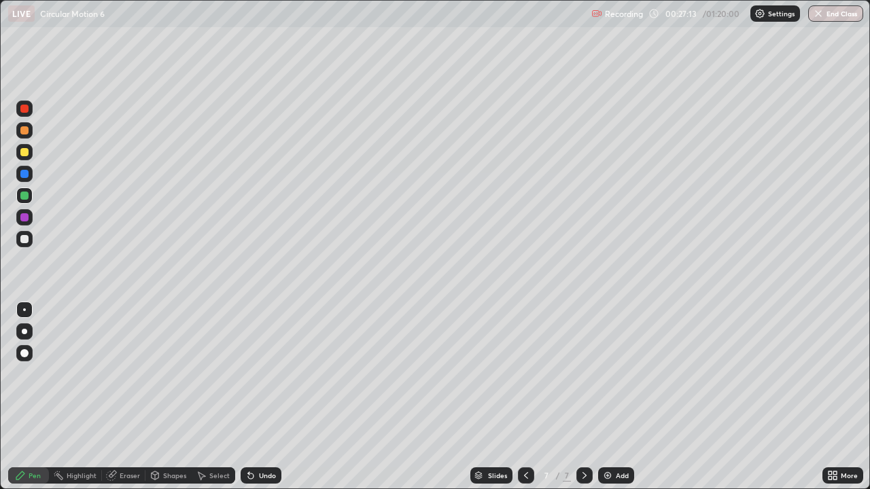
click at [262, 397] on div "Undo" at bounding box center [267, 475] width 17 height 7
click at [266, 397] on div "Undo" at bounding box center [267, 475] width 17 height 7
click at [270, 397] on div "Undo" at bounding box center [261, 475] width 41 height 16
click at [583, 397] on icon at bounding box center [584, 475] width 11 height 11
click at [611, 397] on img at bounding box center [607, 475] width 11 height 11
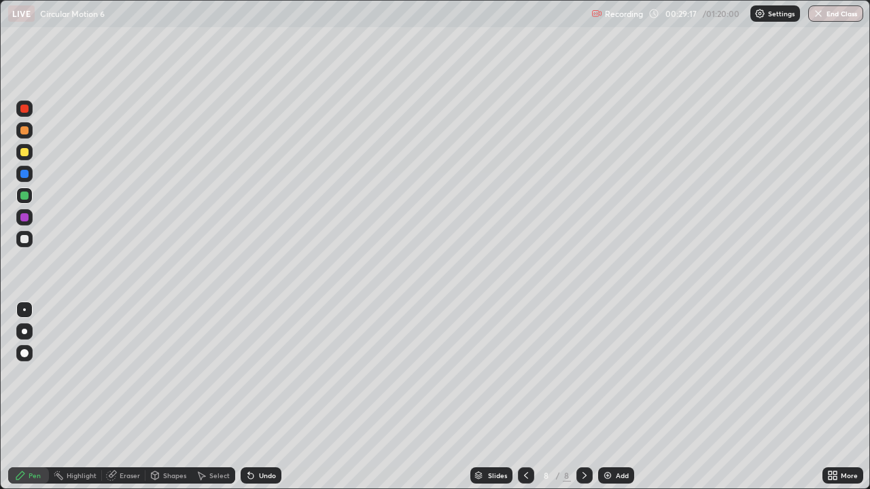
click at [518, 397] on div at bounding box center [526, 475] width 16 height 16
click at [520, 397] on div at bounding box center [526, 475] width 16 height 16
click at [583, 397] on icon at bounding box center [584, 475] width 11 height 11
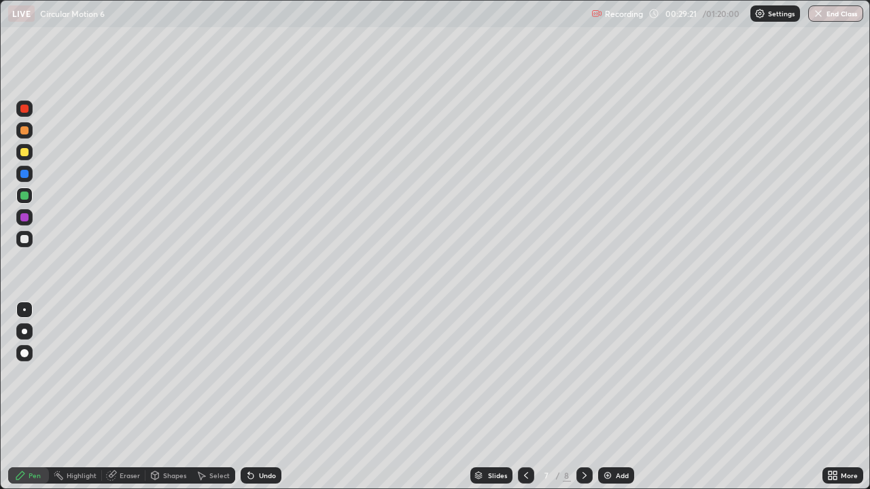
click at [582, 397] on icon at bounding box center [584, 475] width 4 height 7
click at [23, 238] on div at bounding box center [24, 239] width 8 height 8
click at [22, 151] on div at bounding box center [24, 152] width 8 height 8
click at [25, 241] on div at bounding box center [24, 239] width 8 height 8
click at [22, 153] on div at bounding box center [24, 152] width 8 height 8
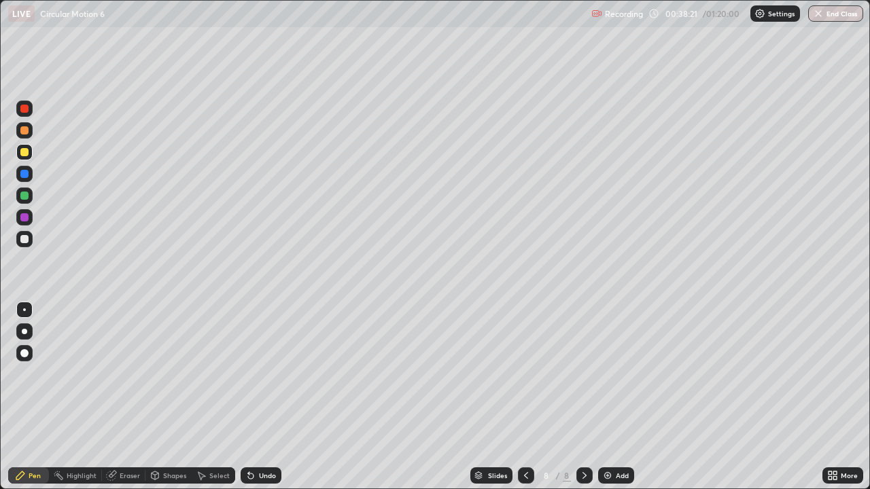
click at [608, 397] on img at bounding box center [607, 475] width 11 height 11
click at [272, 397] on div "Undo" at bounding box center [261, 475] width 41 height 16
click at [264, 397] on div "Undo" at bounding box center [267, 475] width 17 height 7
click at [261, 397] on div "Undo" at bounding box center [267, 475] width 17 height 7
click at [262, 397] on div "Undo" at bounding box center [267, 475] width 17 height 7
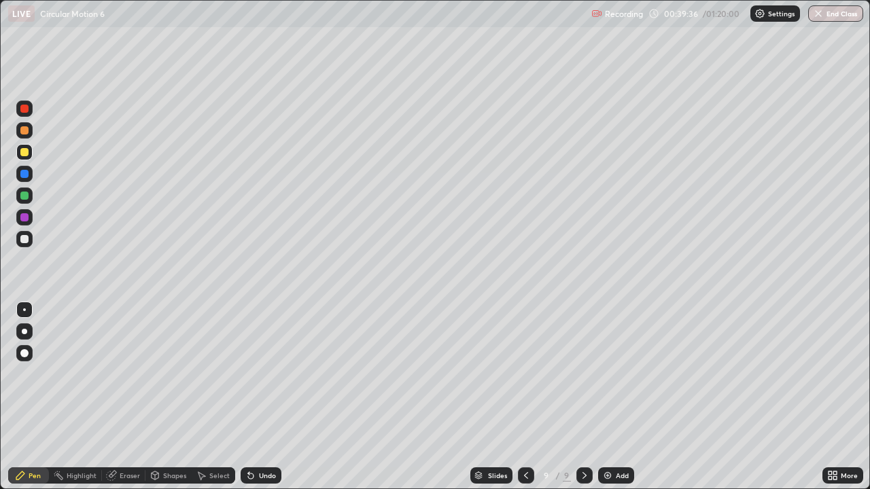
click at [263, 397] on div "Undo" at bounding box center [261, 475] width 41 height 16
click at [264, 397] on div "Undo" at bounding box center [267, 475] width 17 height 7
click at [260, 397] on div "Undo" at bounding box center [261, 475] width 41 height 16
click at [255, 397] on div "Undo" at bounding box center [261, 475] width 41 height 16
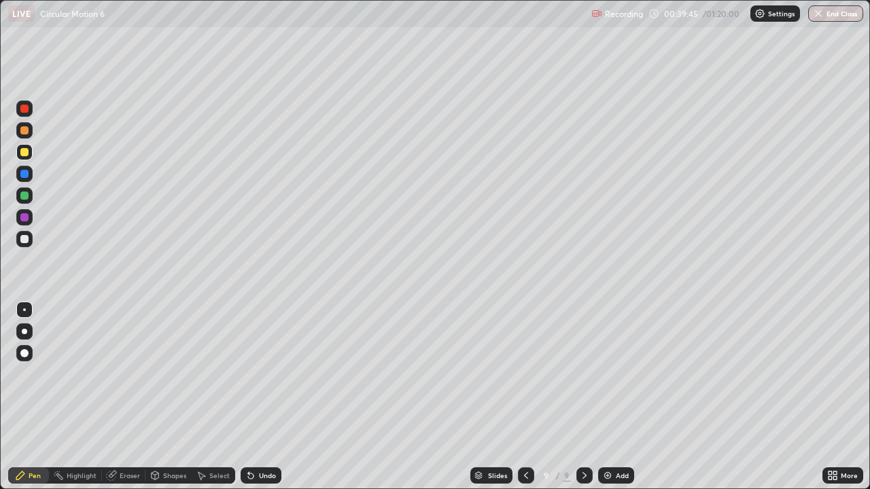
click at [260, 397] on div "Undo" at bounding box center [267, 475] width 17 height 7
click at [604, 397] on img at bounding box center [607, 475] width 11 height 11
click at [524, 397] on icon at bounding box center [525, 475] width 11 height 11
click at [22, 240] on div at bounding box center [24, 239] width 8 height 8
click at [582, 397] on div at bounding box center [584, 475] width 16 height 16
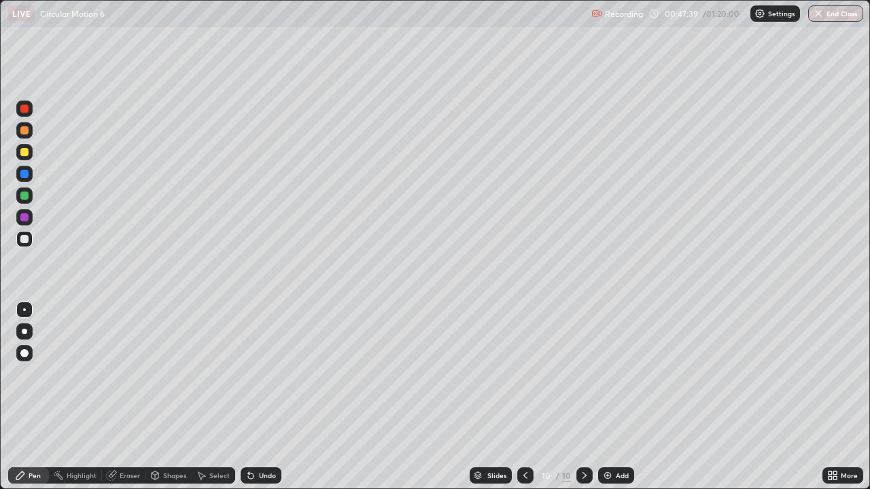
click at [523, 397] on icon at bounding box center [525, 475] width 11 height 11
click at [580, 397] on div at bounding box center [584, 475] width 16 height 16
click at [24, 154] on div at bounding box center [24, 152] width 8 height 8
click at [260, 397] on div "Undo" at bounding box center [267, 475] width 17 height 7
click at [27, 355] on div at bounding box center [24, 353] width 8 height 8
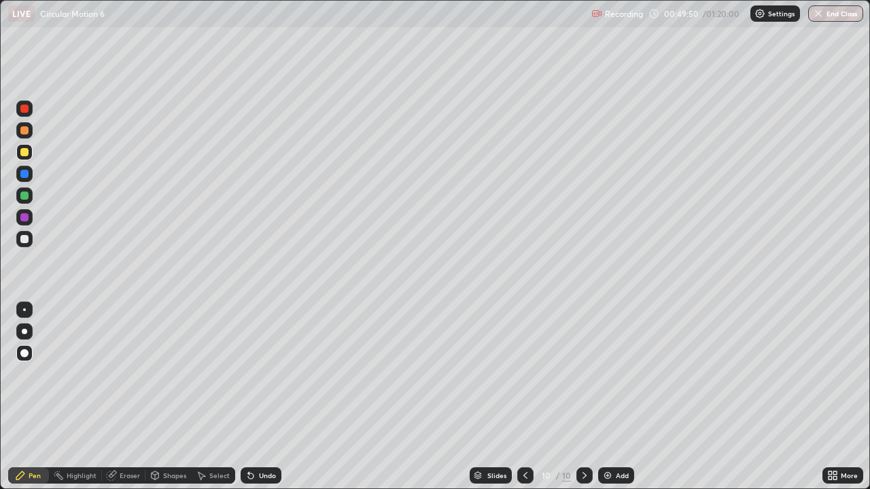
click at [22, 243] on div at bounding box center [24, 239] width 8 height 8
click at [24, 310] on div at bounding box center [24, 309] width 3 height 3
click at [24, 132] on div at bounding box center [24, 130] width 8 height 8
click at [173, 397] on div "Shapes" at bounding box center [174, 475] width 23 height 7
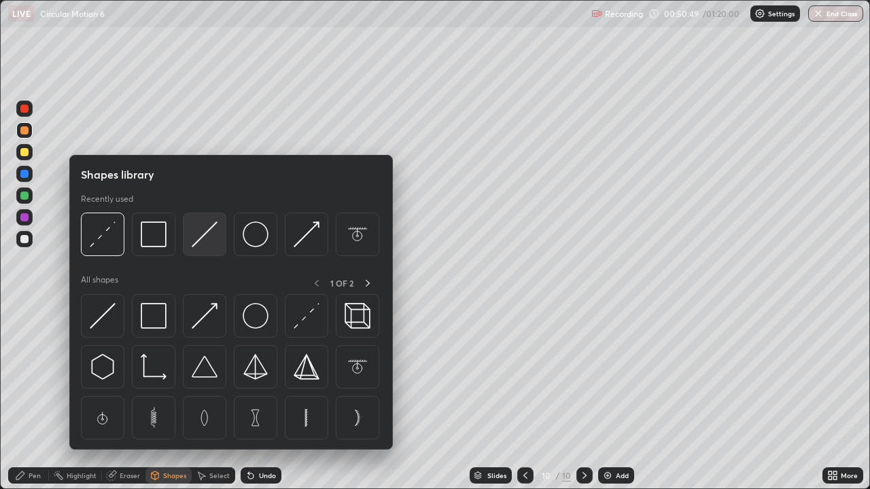
click at [205, 236] on img at bounding box center [205, 235] width 26 height 26
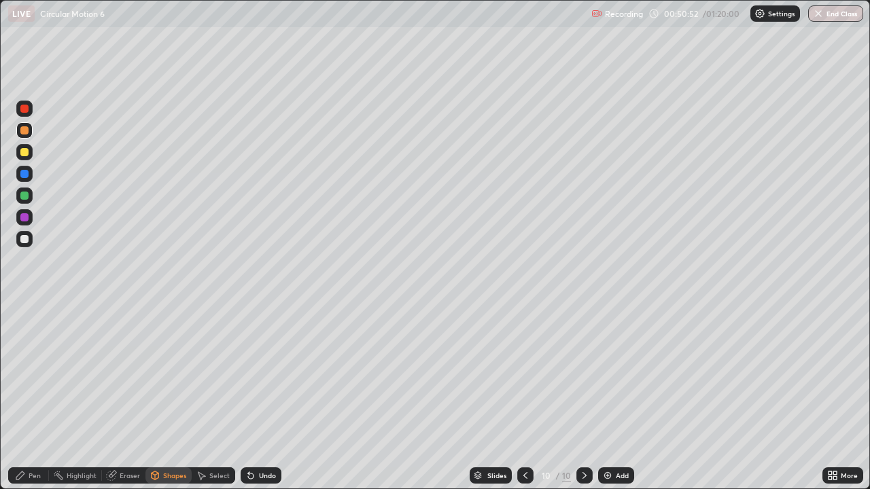
click at [31, 135] on div at bounding box center [24, 130] width 16 height 16
click at [35, 397] on div "Pen" at bounding box center [35, 475] width 12 height 7
click at [271, 397] on div "Undo" at bounding box center [267, 475] width 17 height 7
click at [260, 397] on div "Undo" at bounding box center [267, 475] width 17 height 7
click at [262, 397] on div "Undo" at bounding box center [267, 475] width 17 height 7
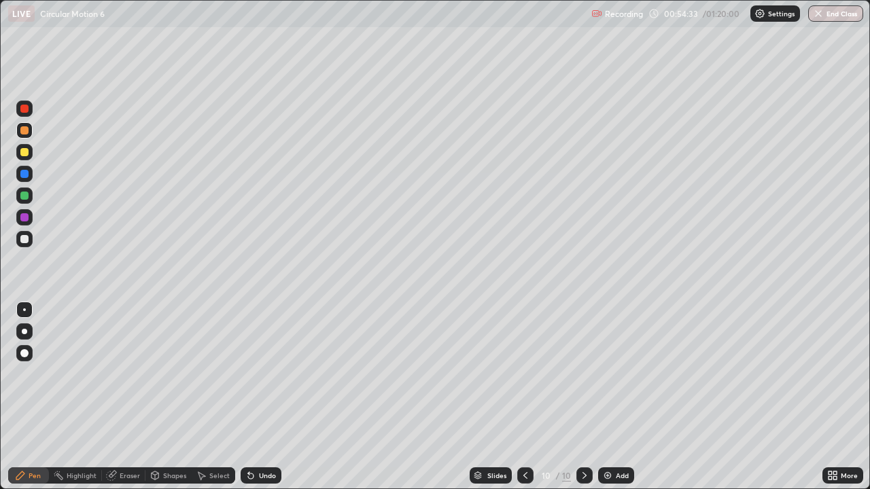
click at [260, 397] on div "Undo" at bounding box center [267, 475] width 17 height 7
click at [581, 397] on icon at bounding box center [584, 475] width 11 height 11
click at [609, 397] on img at bounding box center [607, 475] width 11 height 11
click at [24, 241] on div at bounding box center [24, 239] width 8 height 8
click at [260, 397] on div "Undo" at bounding box center [267, 475] width 17 height 7
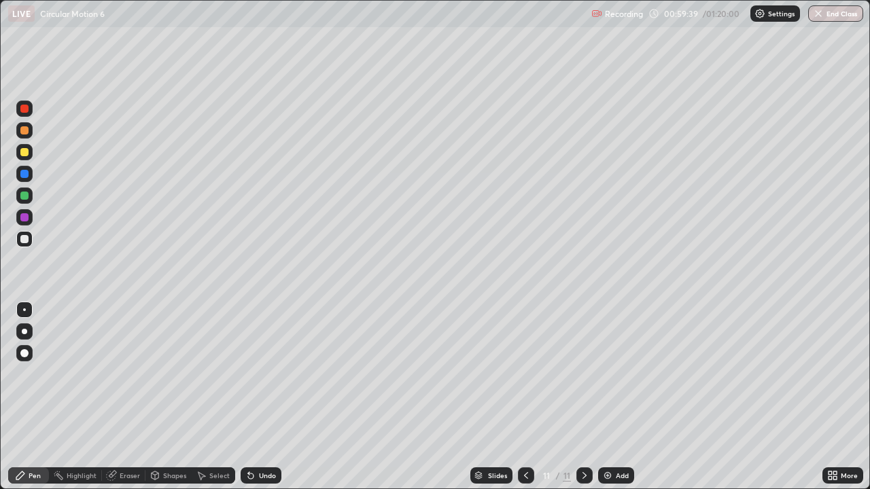
click at [125, 397] on div "Eraser" at bounding box center [130, 475] width 20 height 7
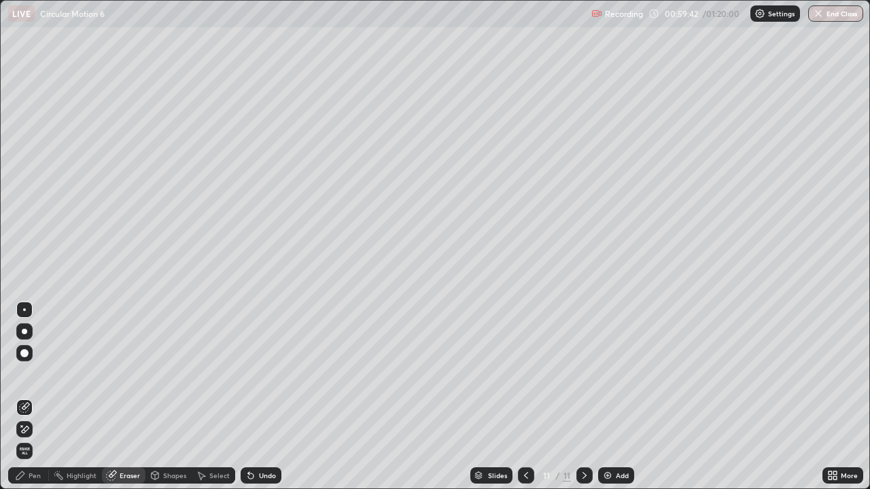
click at [33, 397] on div "Pen" at bounding box center [28, 475] width 41 height 16
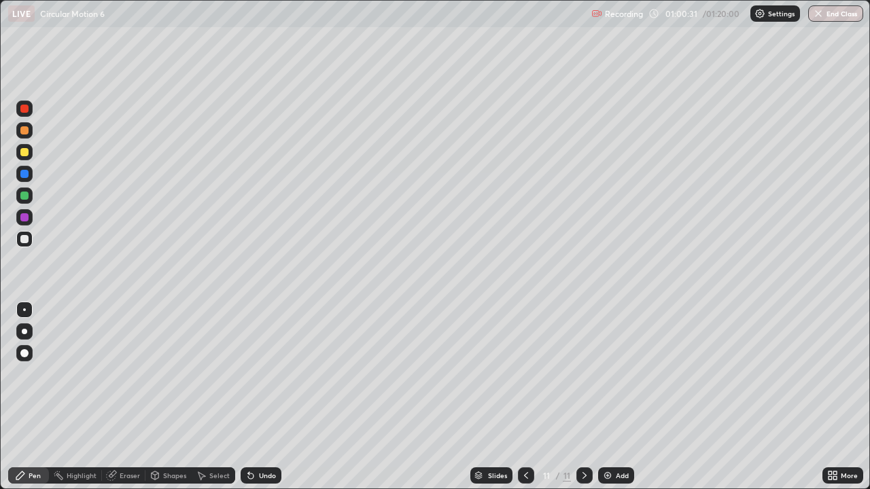
click at [24, 217] on div at bounding box center [24, 217] width 8 height 8
click at [24, 238] on div at bounding box center [24, 239] width 8 height 8
click at [24, 351] on div at bounding box center [24, 353] width 8 height 8
click at [27, 158] on div at bounding box center [24, 152] width 16 height 16
click at [24, 237] on div at bounding box center [24, 239] width 8 height 8
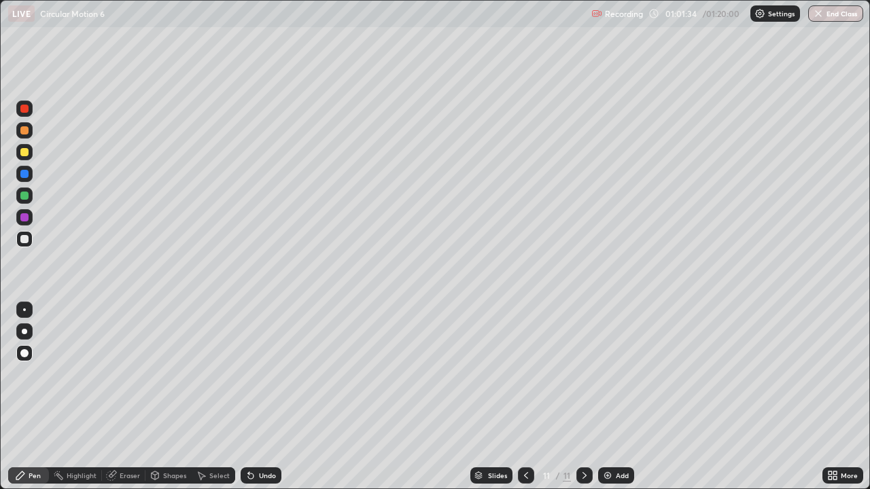
click at [24, 310] on div at bounding box center [24, 309] width 3 height 3
click at [24, 152] on div at bounding box center [24, 152] width 8 height 8
click at [582, 397] on icon at bounding box center [584, 475] width 11 height 11
click at [603, 397] on img at bounding box center [607, 475] width 11 height 11
click at [28, 241] on div at bounding box center [24, 239] width 8 height 8
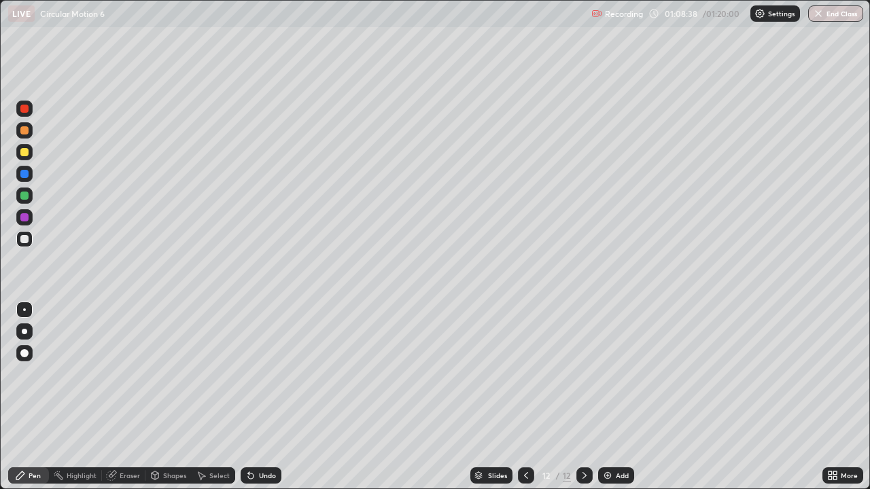
click at [255, 397] on div "Undo" at bounding box center [261, 475] width 41 height 16
click at [259, 397] on div "Undo" at bounding box center [267, 475] width 17 height 7
click at [255, 397] on div "Undo" at bounding box center [261, 475] width 41 height 16
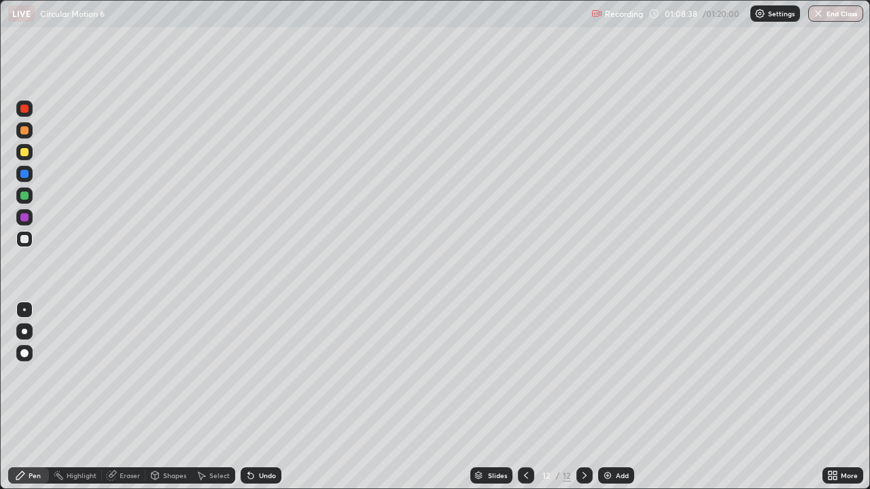
click at [255, 397] on div "Undo" at bounding box center [261, 475] width 41 height 16
click at [252, 397] on div "Undo" at bounding box center [261, 475] width 41 height 16
click at [256, 397] on div "Undo" at bounding box center [261, 475] width 41 height 16
click at [264, 397] on div "Undo" at bounding box center [267, 475] width 17 height 7
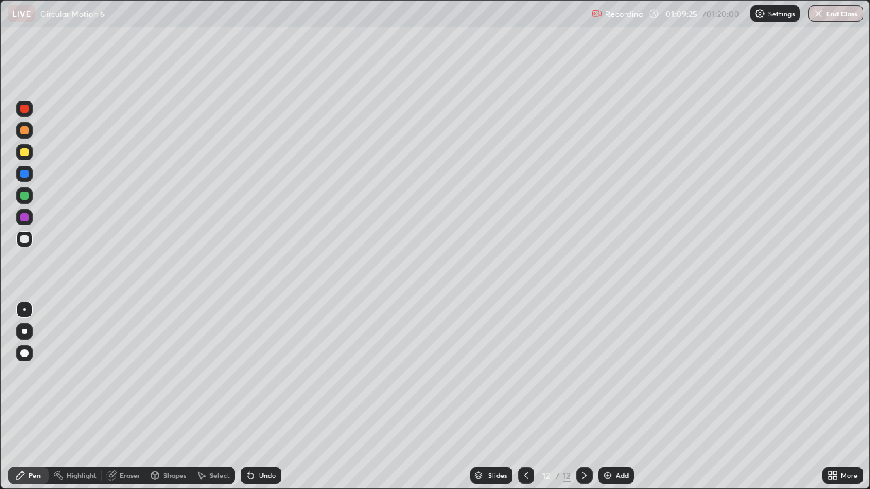
click at [28, 155] on div at bounding box center [24, 152] width 16 height 16
click at [25, 242] on div at bounding box center [24, 239] width 8 height 8
click at [260, 397] on div "Undo" at bounding box center [267, 475] width 17 height 7
click at [254, 397] on div "Undo" at bounding box center [261, 475] width 41 height 16
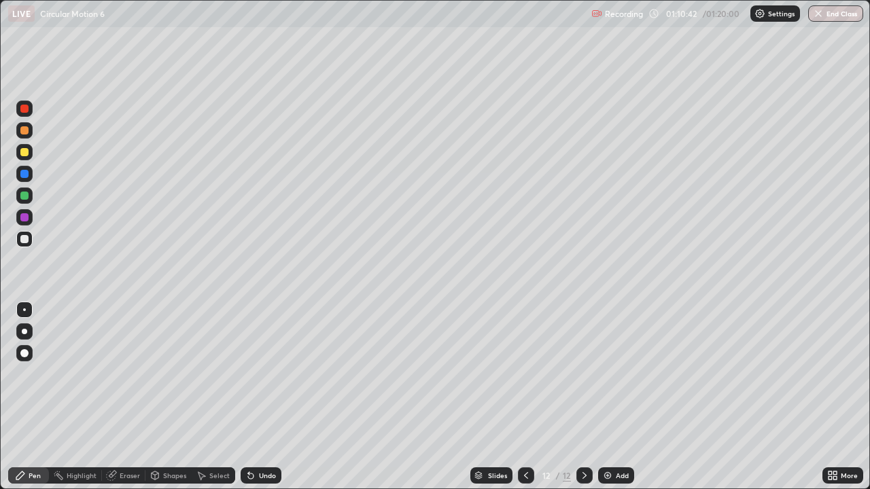
click at [264, 397] on div "Undo" at bounding box center [267, 475] width 17 height 7
click at [24, 194] on div at bounding box center [24, 196] width 8 height 8
click at [26, 242] on div at bounding box center [24, 239] width 8 height 8
click at [25, 238] on div at bounding box center [24, 239] width 8 height 8
click at [26, 154] on div at bounding box center [24, 152] width 8 height 8
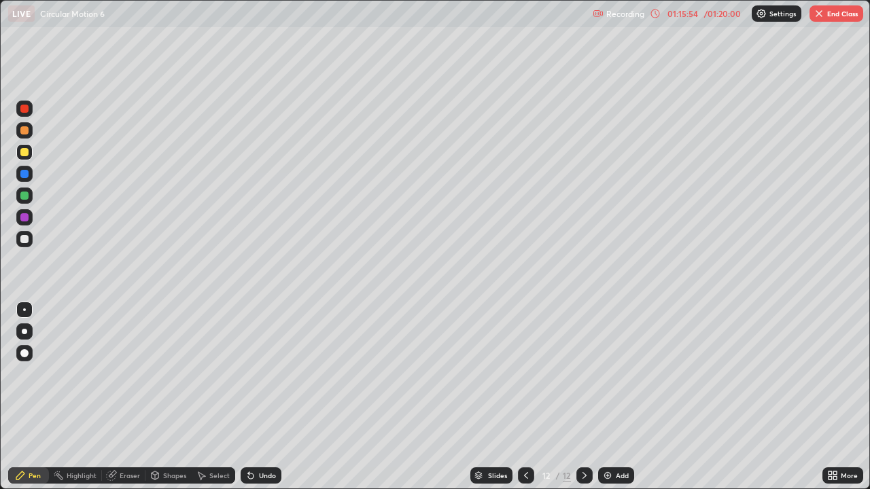
click at [616, 397] on div "Add" at bounding box center [622, 475] width 13 height 7
click at [523, 397] on icon at bounding box center [525, 475] width 11 height 11
click at [583, 397] on icon at bounding box center [584, 475] width 11 height 11
click at [26, 240] on div at bounding box center [24, 239] width 8 height 8
click at [261, 397] on div "Undo" at bounding box center [267, 475] width 17 height 7
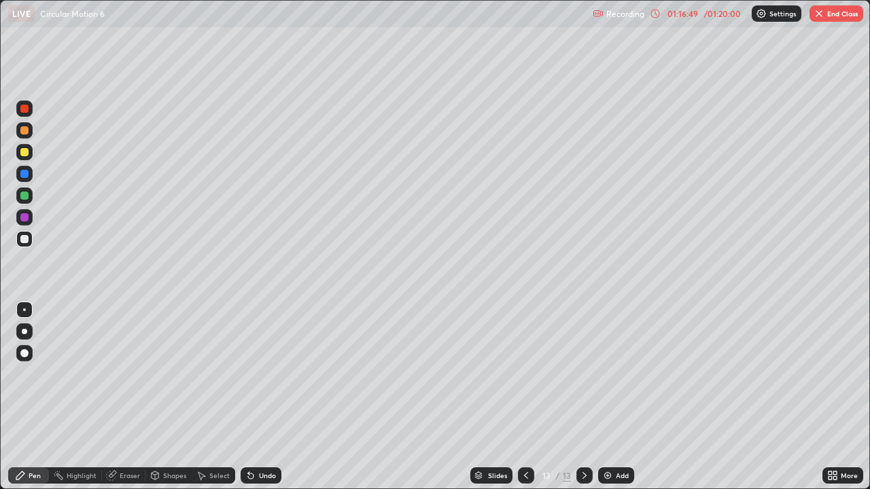
click at [254, 397] on div "Undo" at bounding box center [261, 475] width 41 height 16
click at [255, 397] on div "Undo" at bounding box center [261, 475] width 41 height 16
click at [526, 397] on icon at bounding box center [526, 475] width 4 height 7
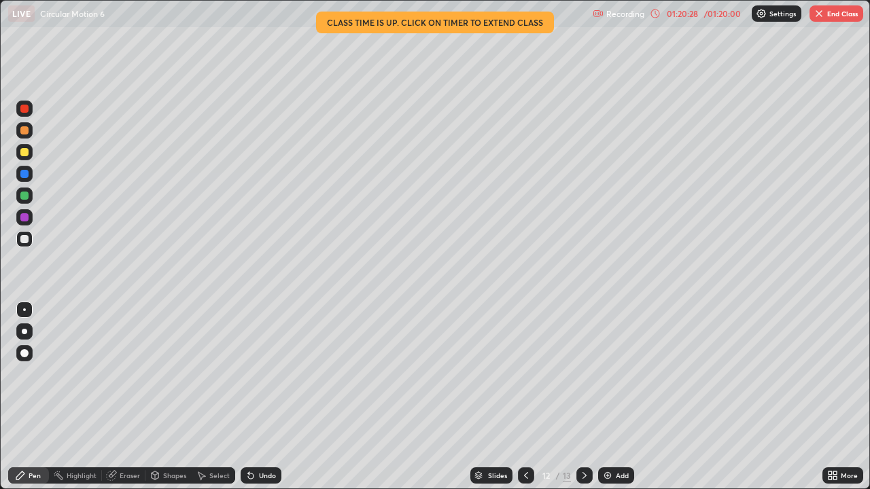
click at [525, 397] on icon at bounding box center [525, 475] width 11 height 11
click at [582, 397] on icon at bounding box center [584, 475] width 11 height 11
click at [525, 397] on icon at bounding box center [525, 475] width 11 height 11
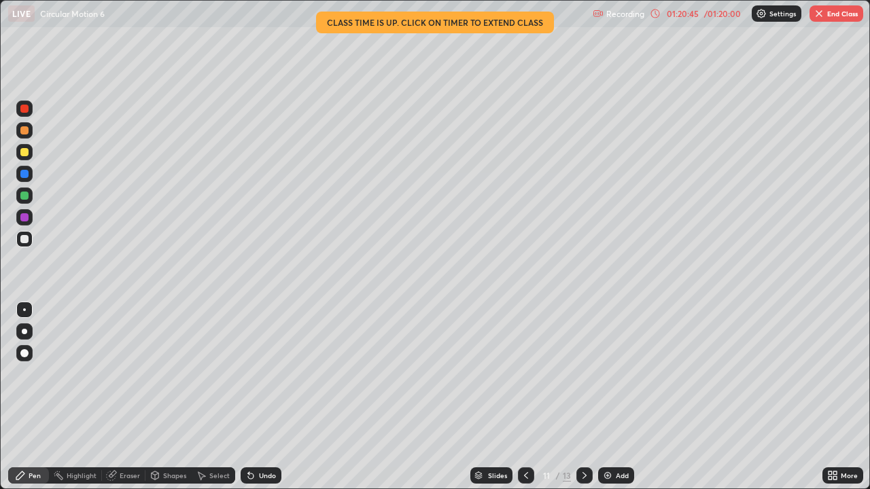
click at [584, 397] on icon at bounding box center [584, 475] width 11 height 11
click at [583, 397] on icon at bounding box center [584, 475] width 11 height 11
click at [493, 397] on div "Slides" at bounding box center [497, 475] width 19 height 7
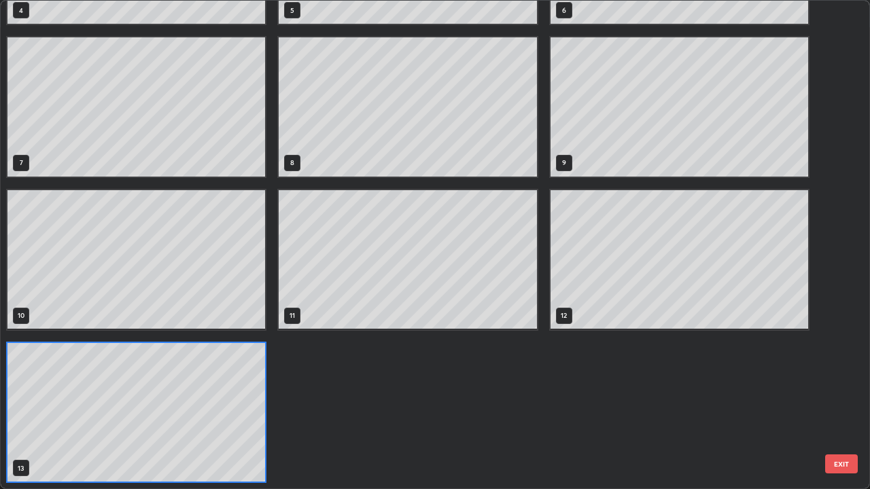
scroll to position [484, 862]
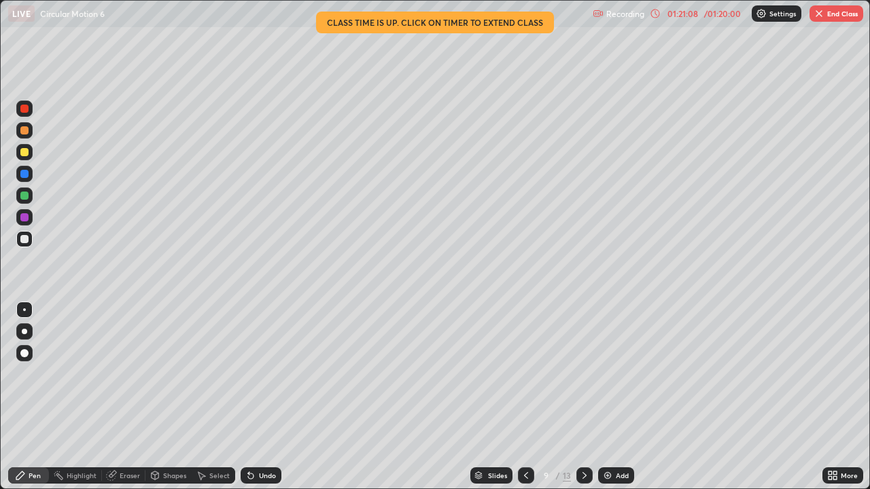
click at [255, 397] on div "Undo" at bounding box center [261, 475] width 41 height 16
click at [257, 397] on div "Undo" at bounding box center [261, 475] width 41 height 16
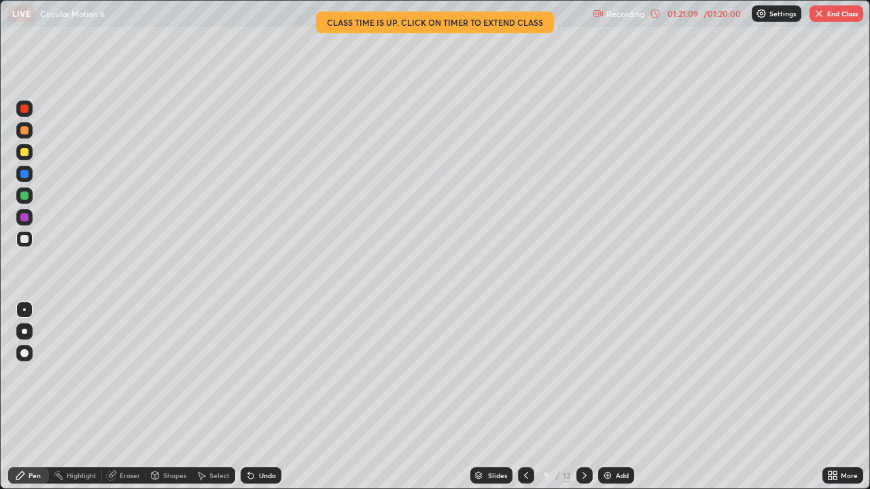
click at [259, 397] on div "Undo" at bounding box center [267, 475] width 17 height 7
click at [837, 13] on button "End Class" at bounding box center [836, 13] width 54 height 16
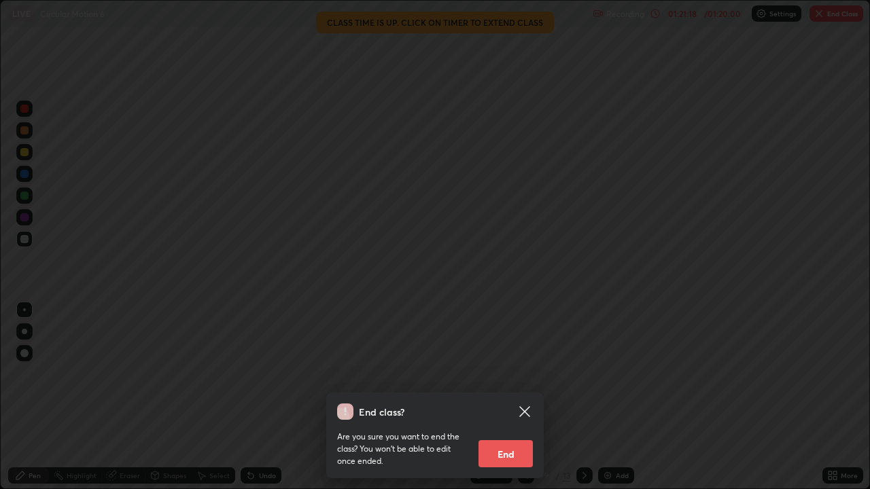
click at [522, 397] on icon at bounding box center [524, 412] width 16 height 16
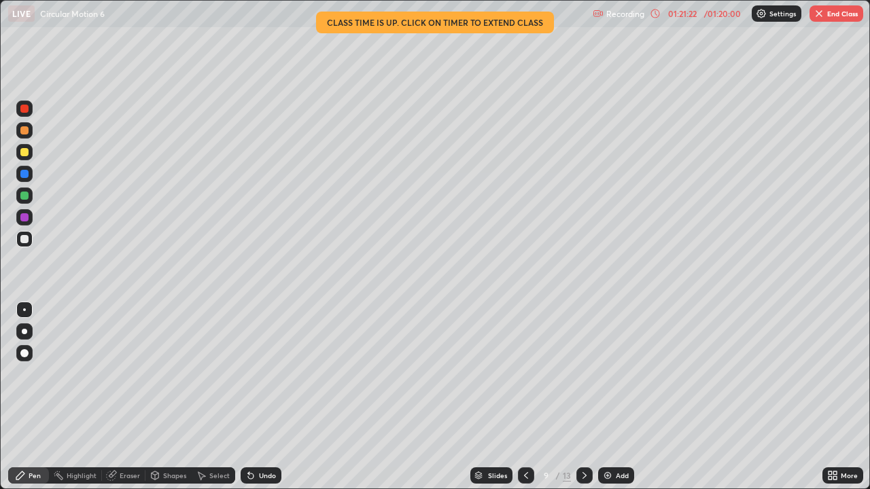
click at [588, 397] on icon at bounding box center [584, 475] width 11 height 11
click at [582, 397] on icon at bounding box center [584, 475] width 11 height 11
click at [583, 397] on icon at bounding box center [584, 475] width 11 height 11
click at [526, 397] on icon at bounding box center [525, 475] width 11 height 11
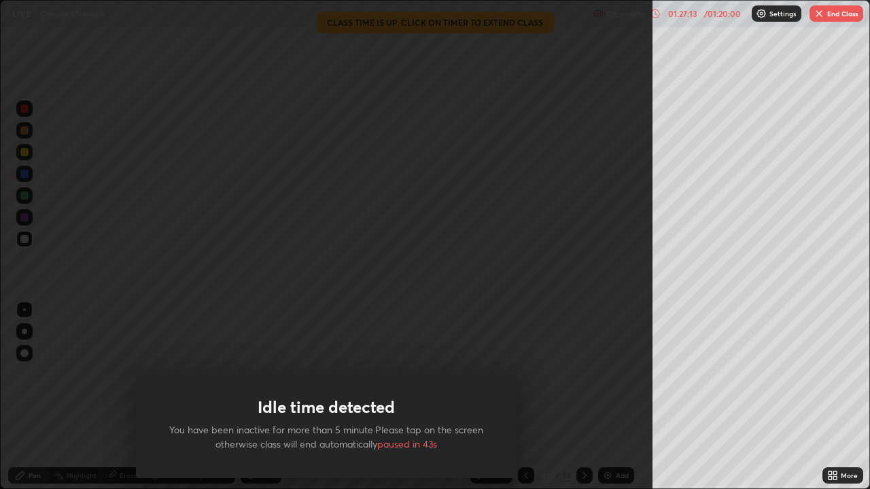
click at [843, 16] on button "End Class" at bounding box center [836, 13] width 54 height 16
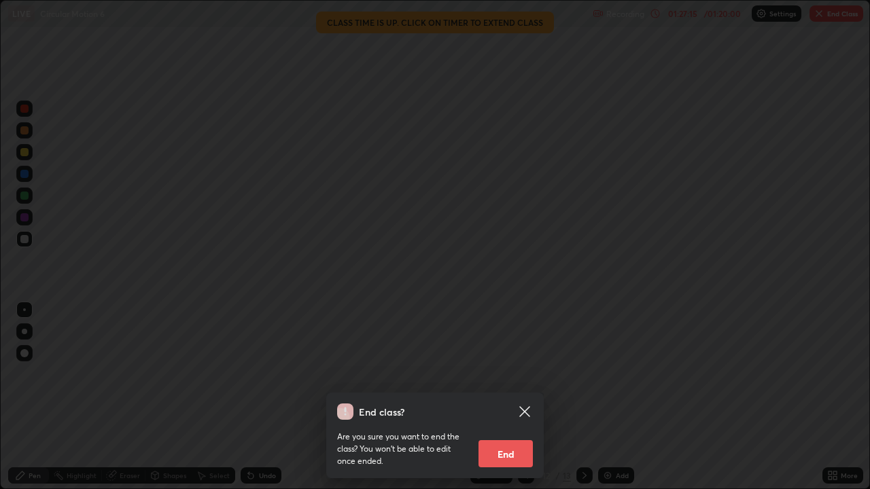
click at [500, 397] on button "End" at bounding box center [505, 453] width 54 height 27
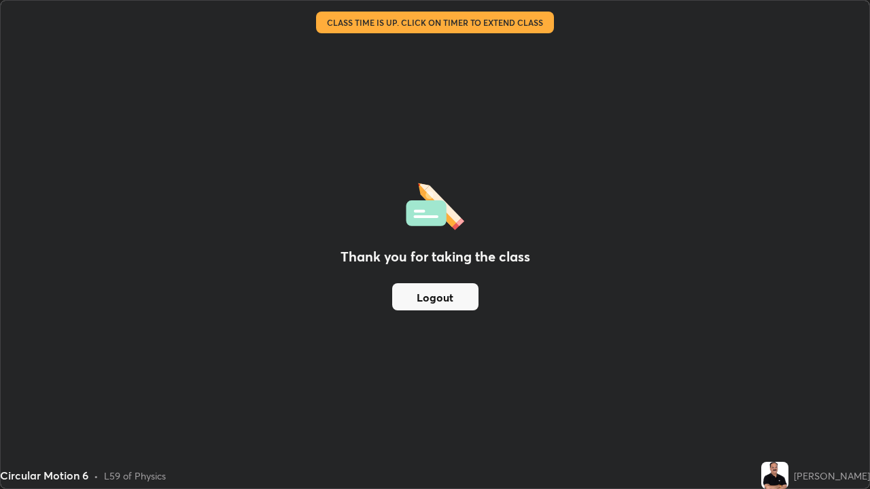
click at [444, 291] on button "Logout" at bounding box center [435, 296] width 86 height 27
